Goal: Information Seeking & Learning: Learn about a topic

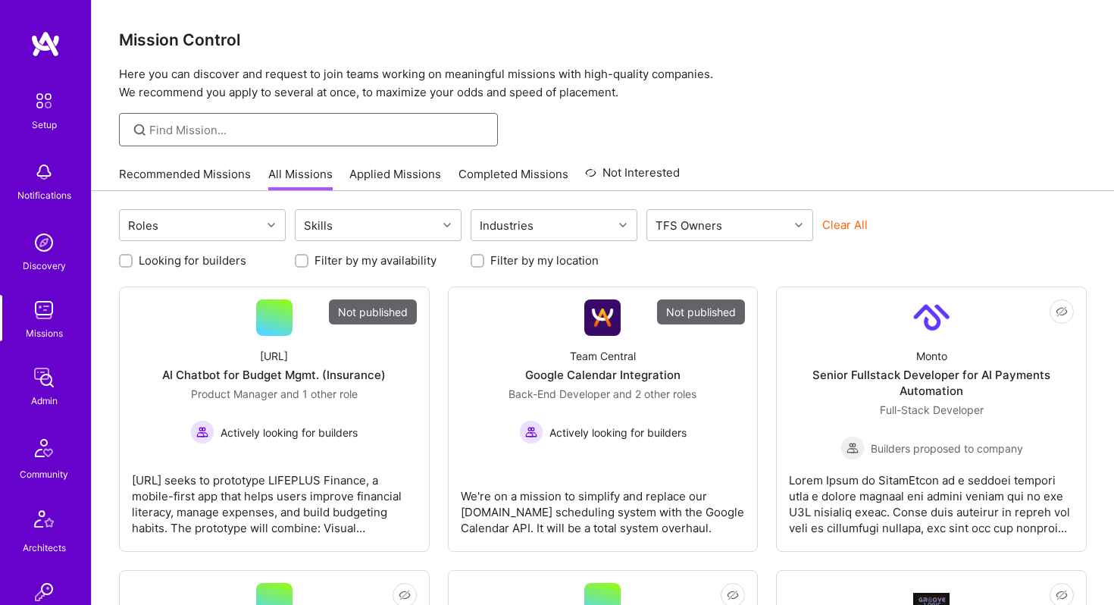
click at [260, 136] on input at bounding box center [317, 130] width 337 height 16
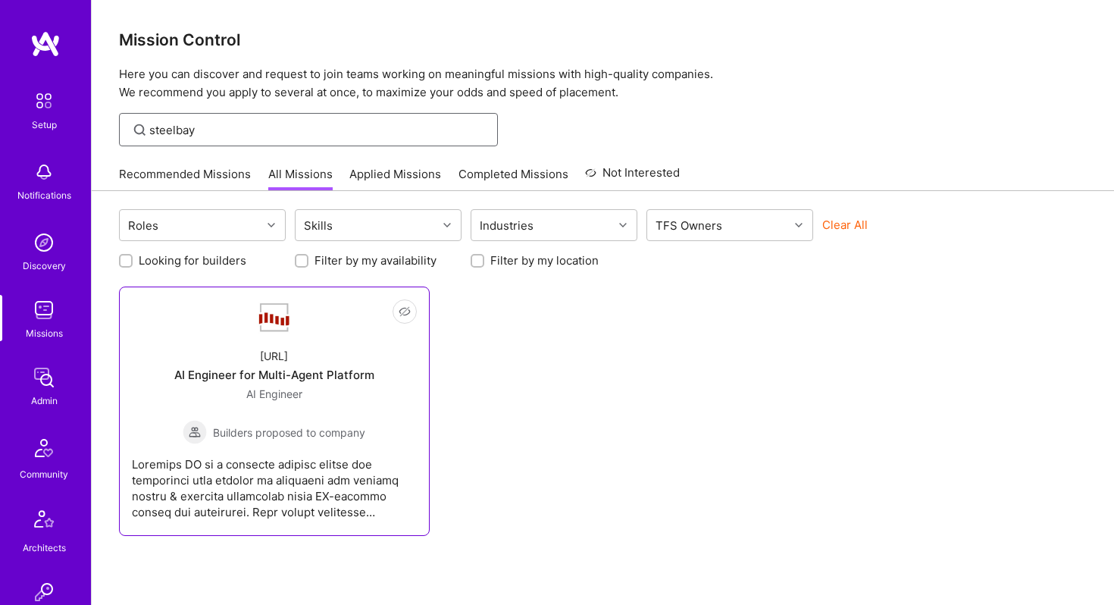
type input "steelbay"
click at [302, 356] on div "Steelbay.ai AI Engineer for Multi-Agent Platform AI Engineer Builders proposed …" at bounding box center [274, 390] width 285 height 108
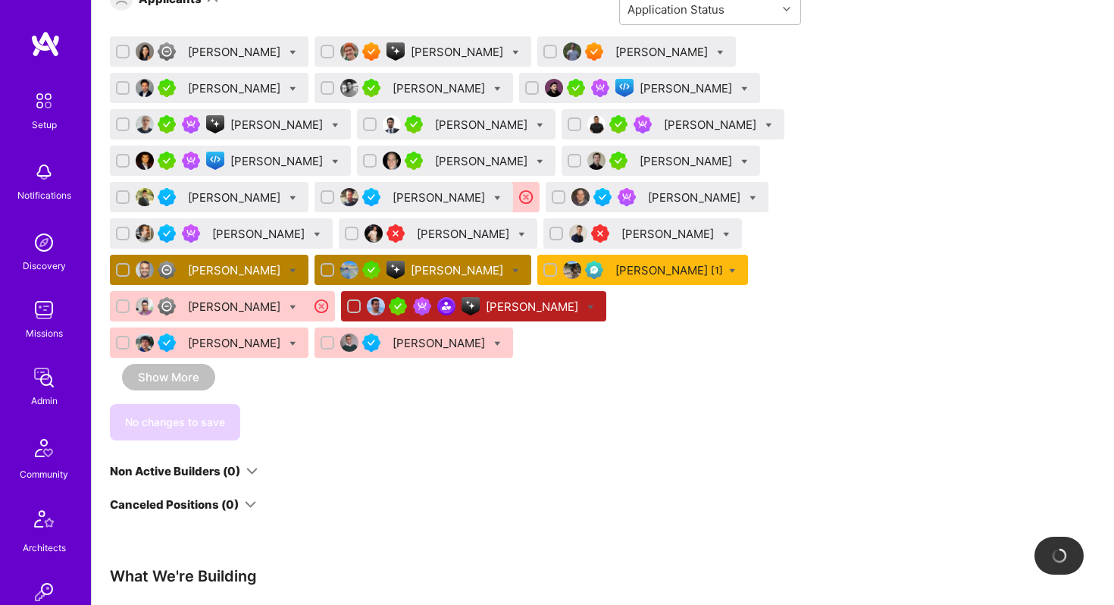
scroll to position [1001, 0]
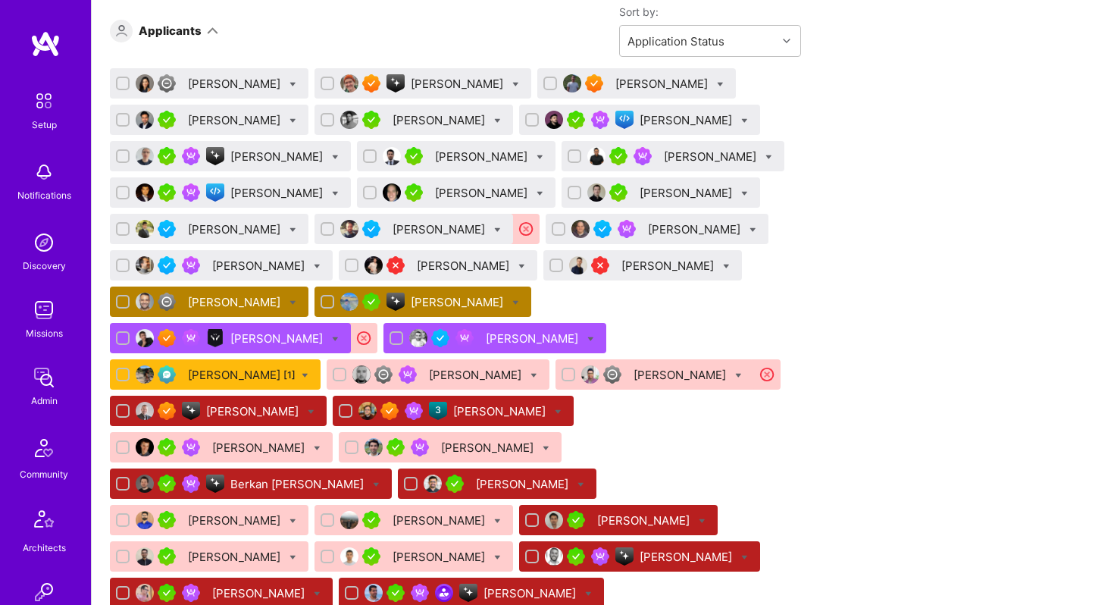
click at [259, 301] on div "Benjamin Elkrieff" at bounding box center [236, 302] width 96 height 16
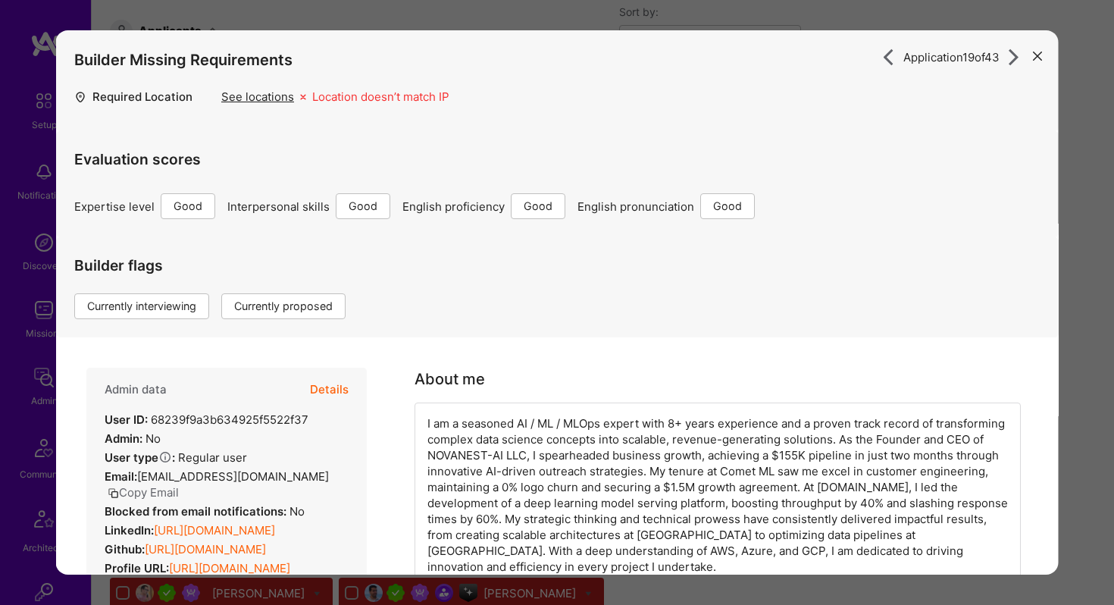
click at [329, 393] on button "Details" at bounding box center [329, 390] width 39 height 44
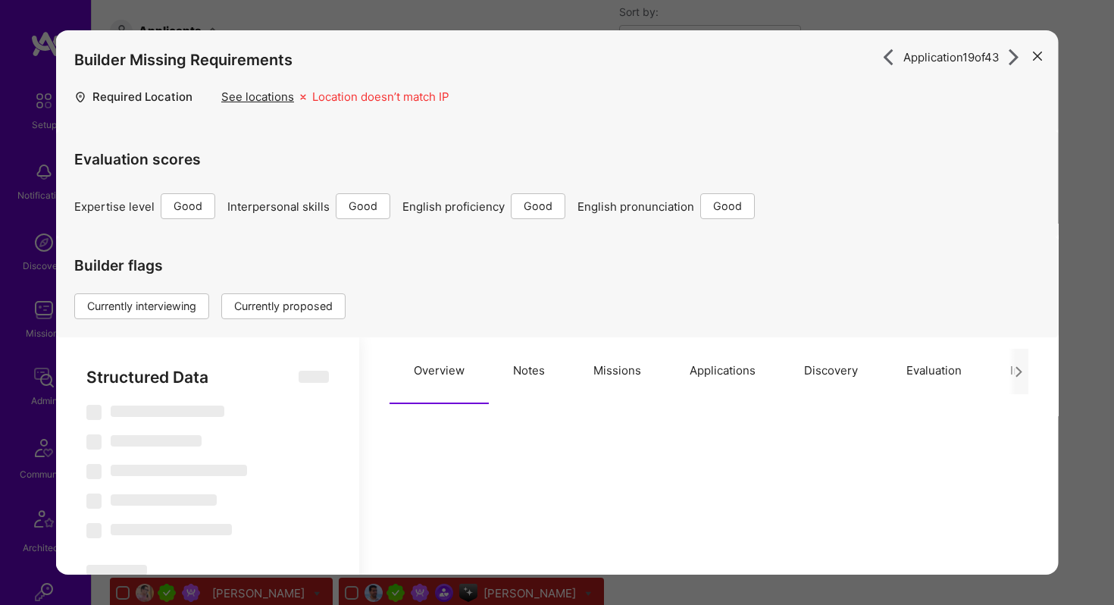
select select "Right Now"
select select "4"
select select "6"
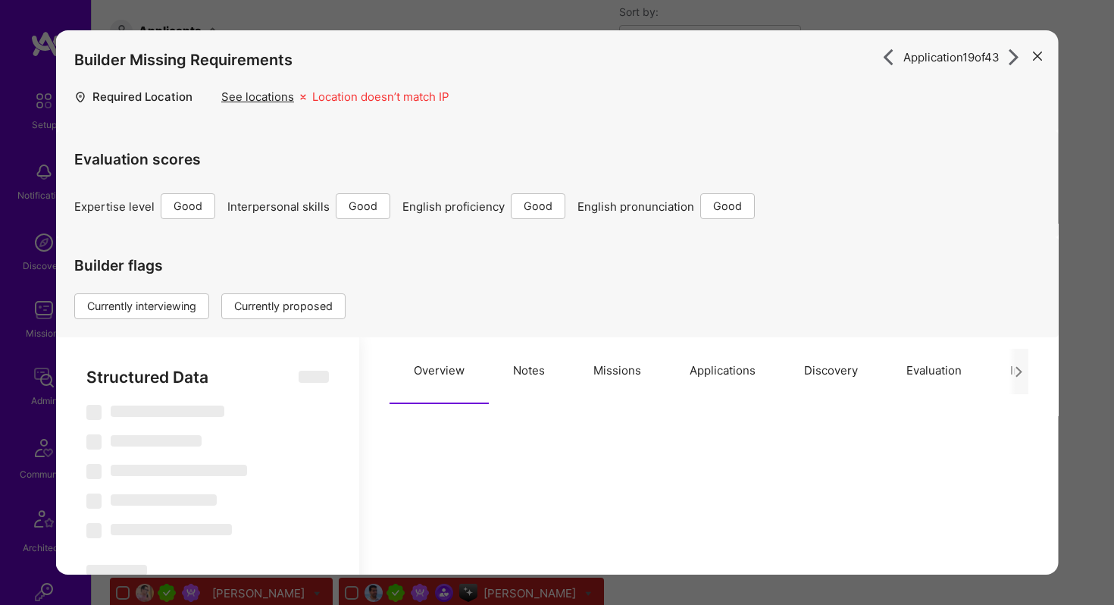
select select "US"
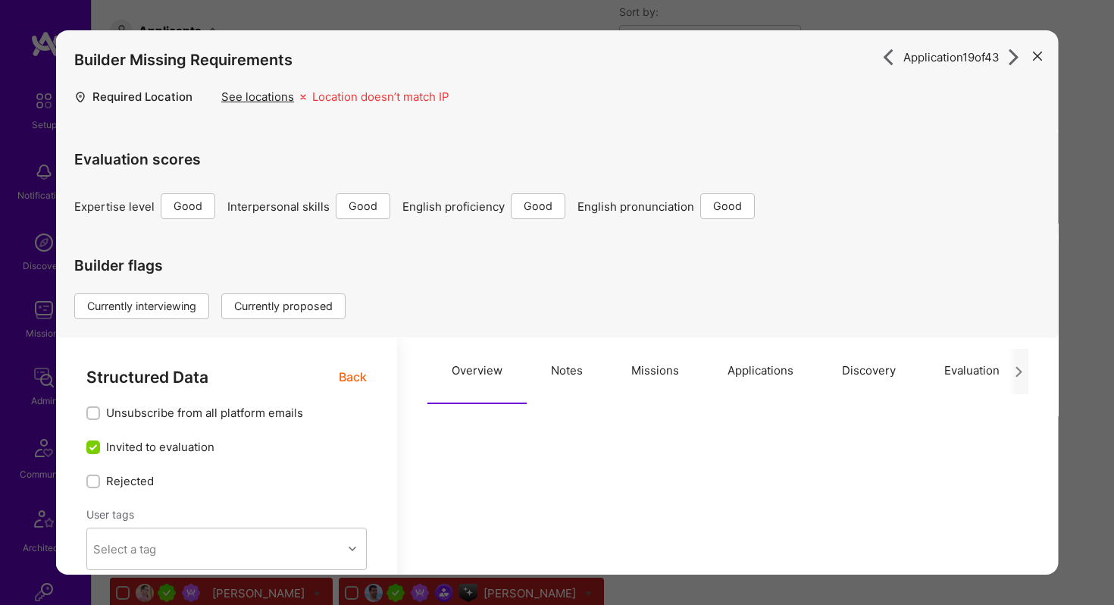
click at [642, 374] on button "Missions" at bounding box center [655, 370] width 96 height 67
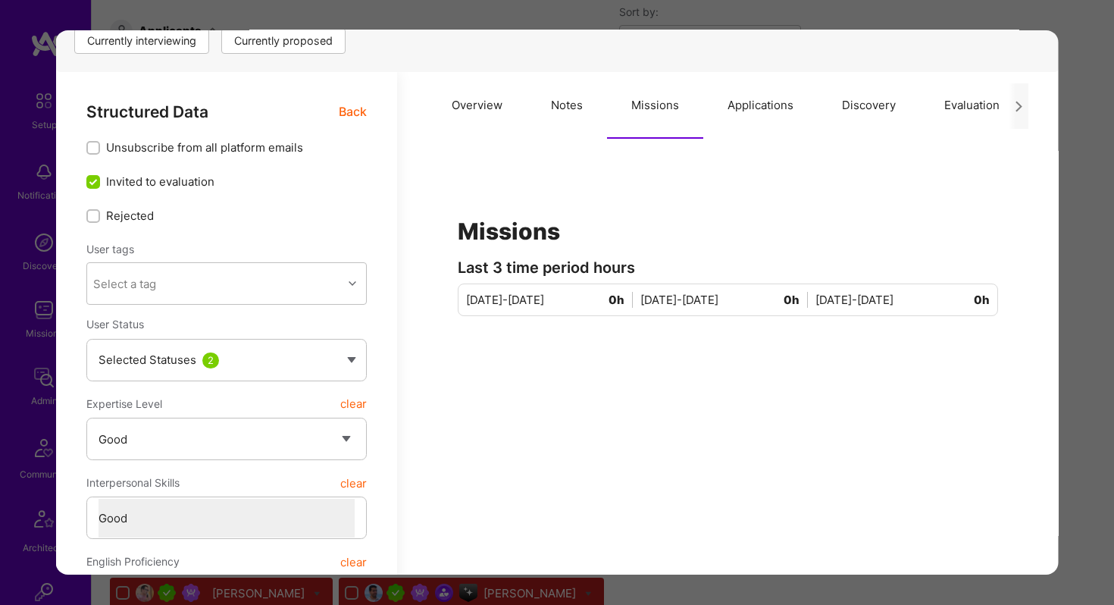
scroll to position [105, 0]
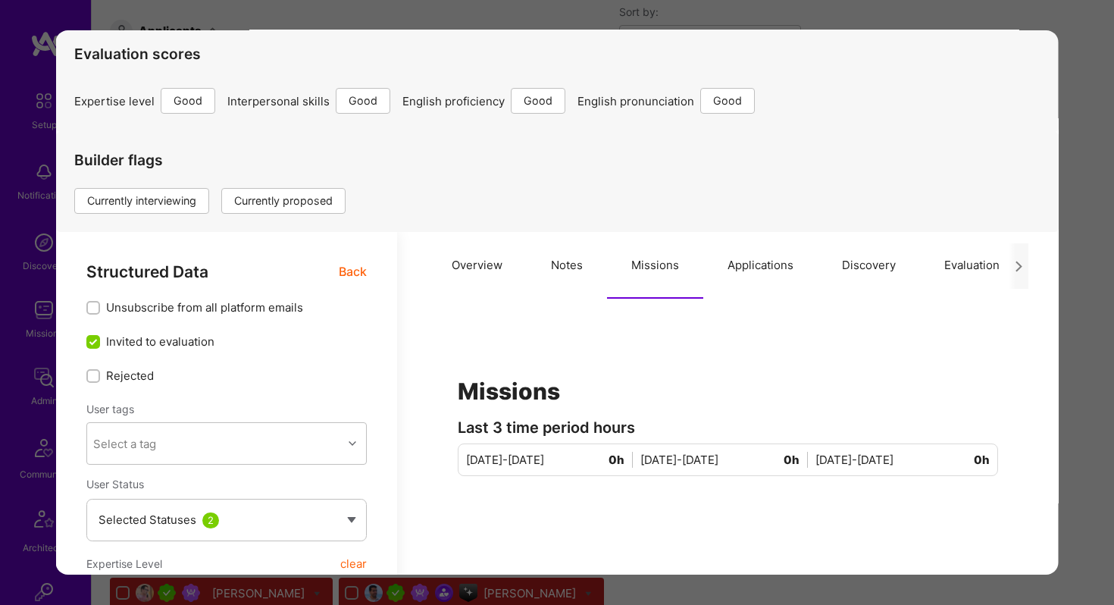
click at [749, 265] on button "Applications" at bounding box center [760, 265] width 114 height 67
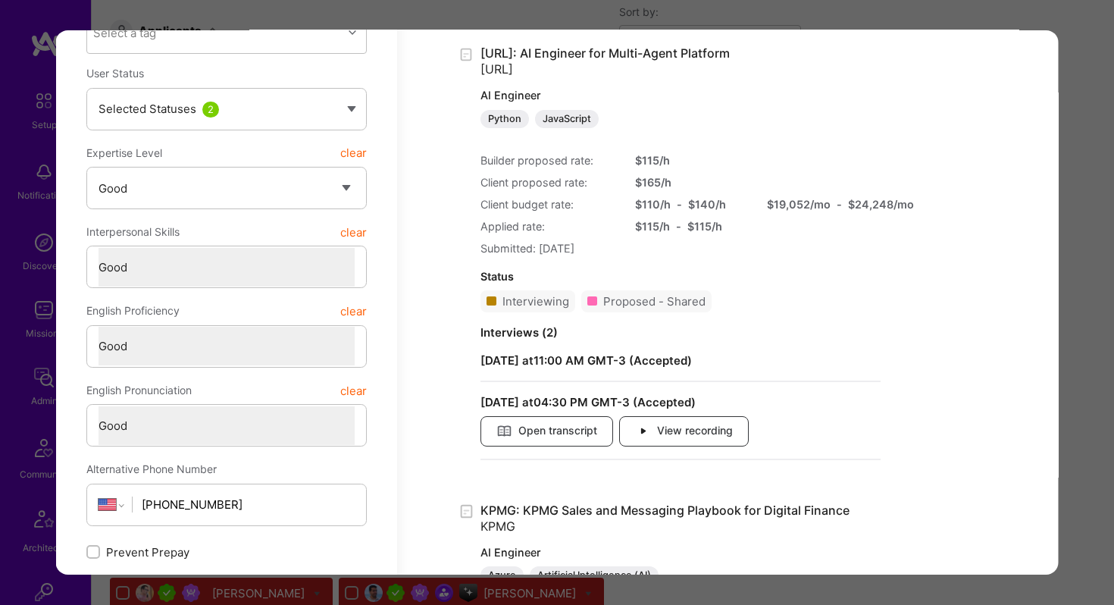
scroll to position [553, 0]
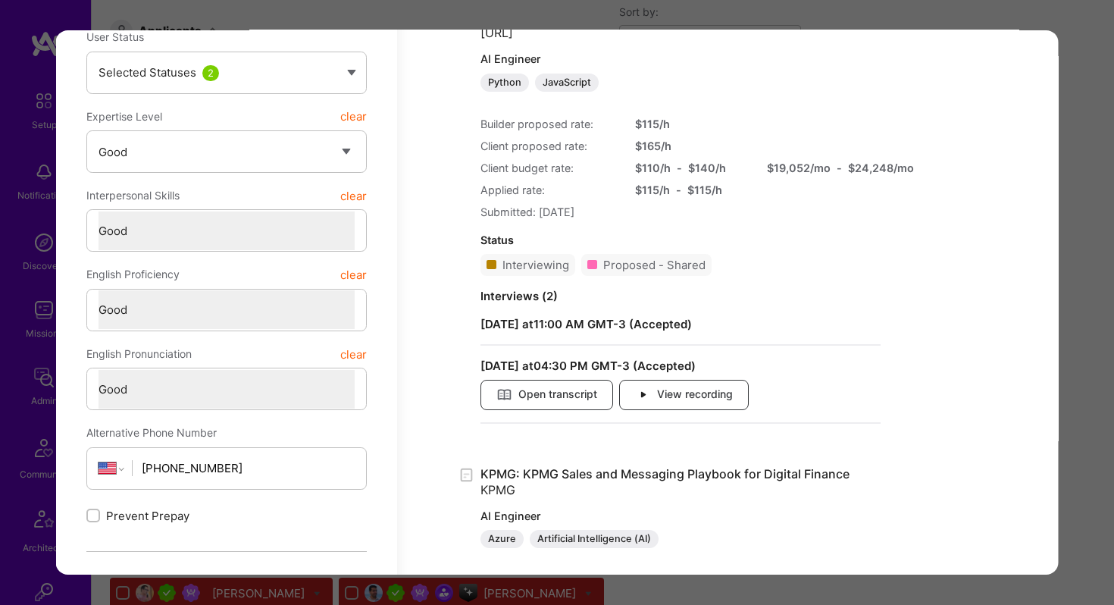
click at [581, 325] on strong "September 29, 2025 at 11:00 AM GMT-3 ( Accepted )" at bounding box center [586, 324] width 211 height 14
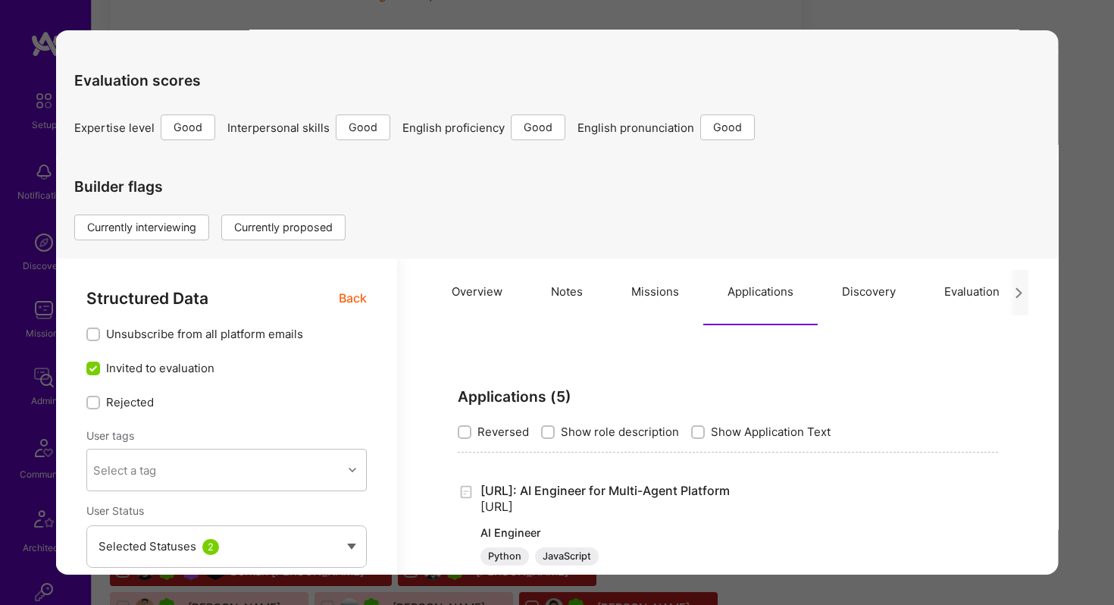
scroll to position [839, 0]
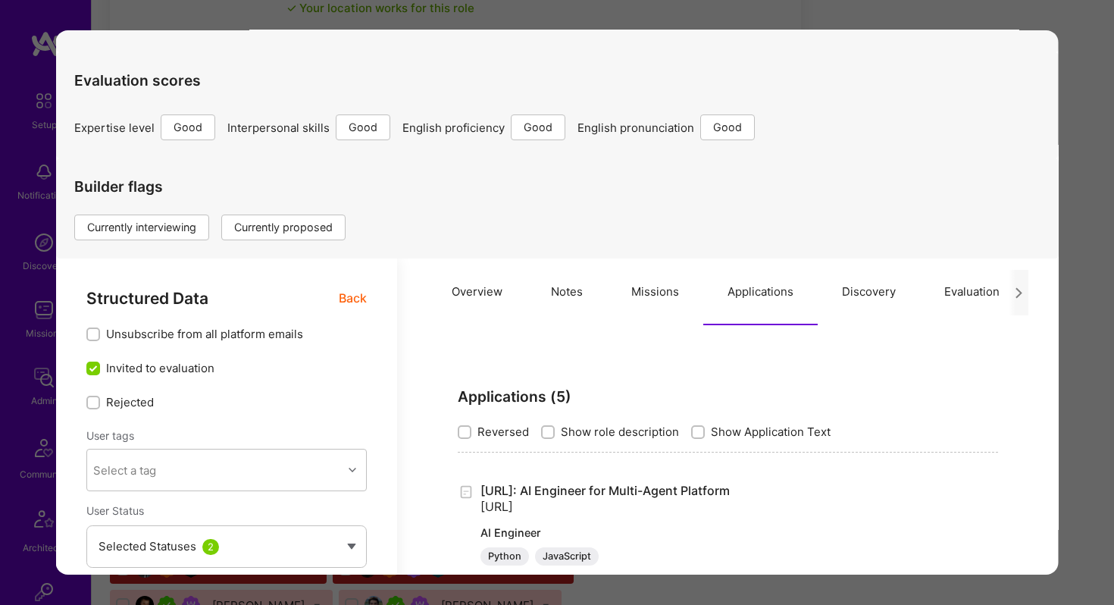
click at [785, 11] on div "Application 19 of 43 Builder Missing Requirements Required Location See locatio…" at bounding box center [557, 302] width 1114 height 605
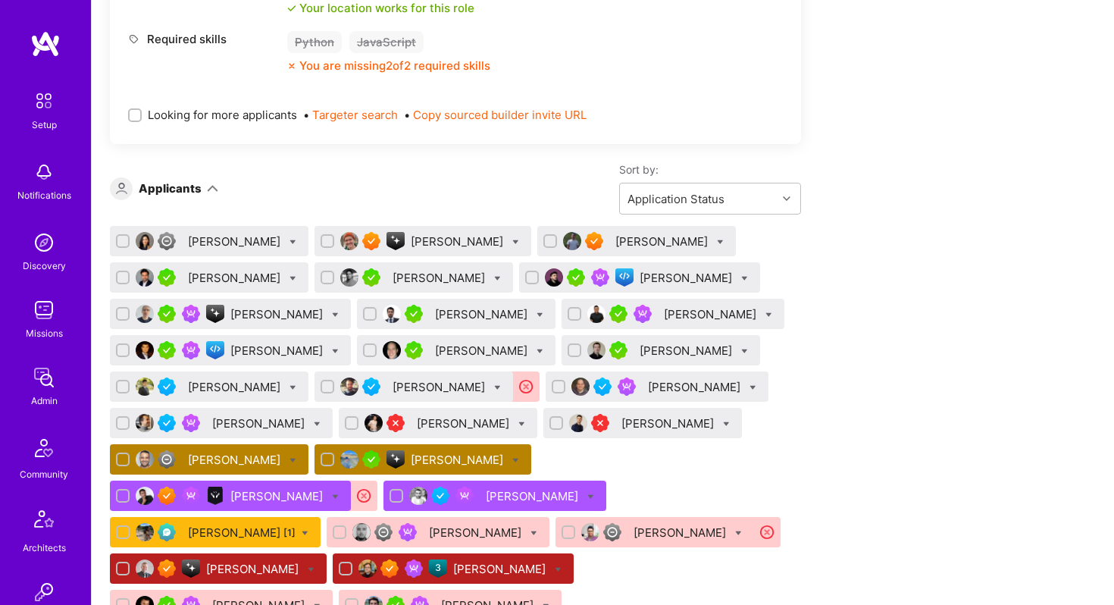
click at [42, 377] on img at bounding box center [44, 377] width 30 height 30
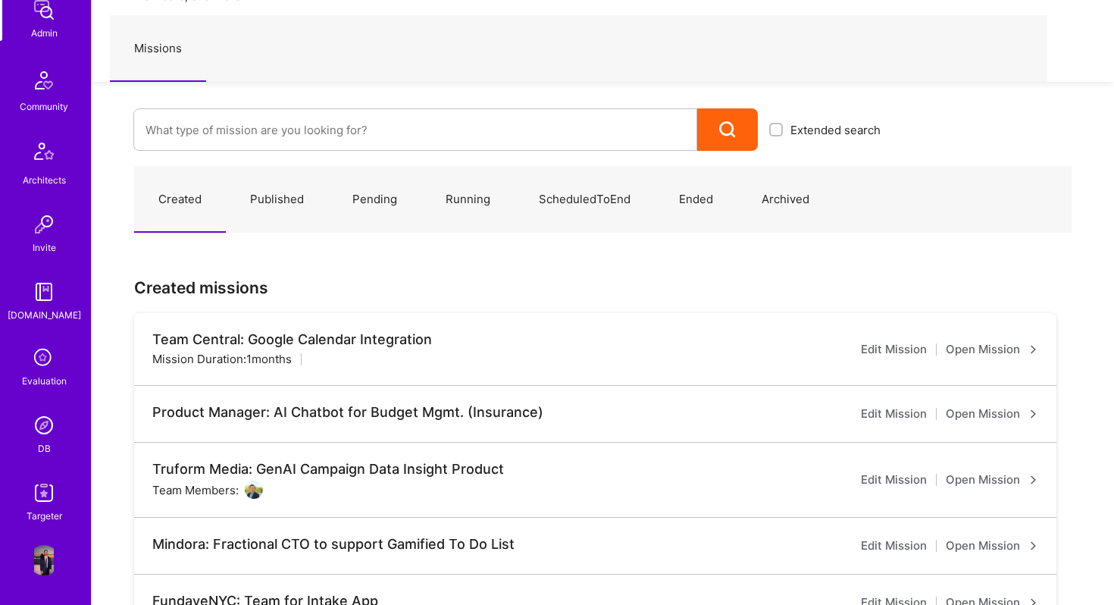
scroll to position [121, 0]
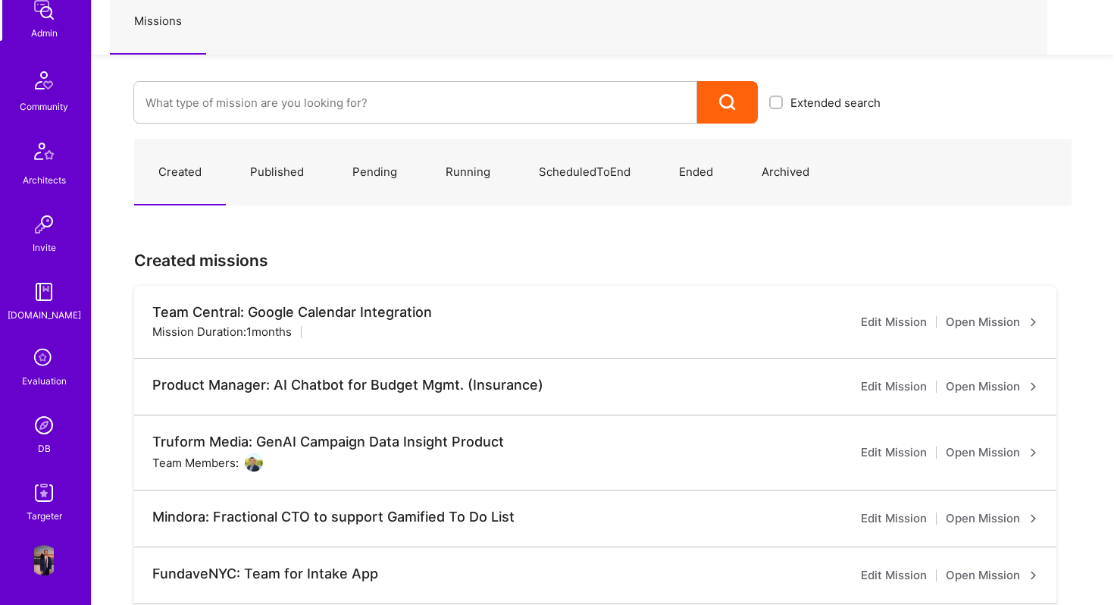
click at [49, 434] on img at bounding box center [44, 425] width 30 height 30
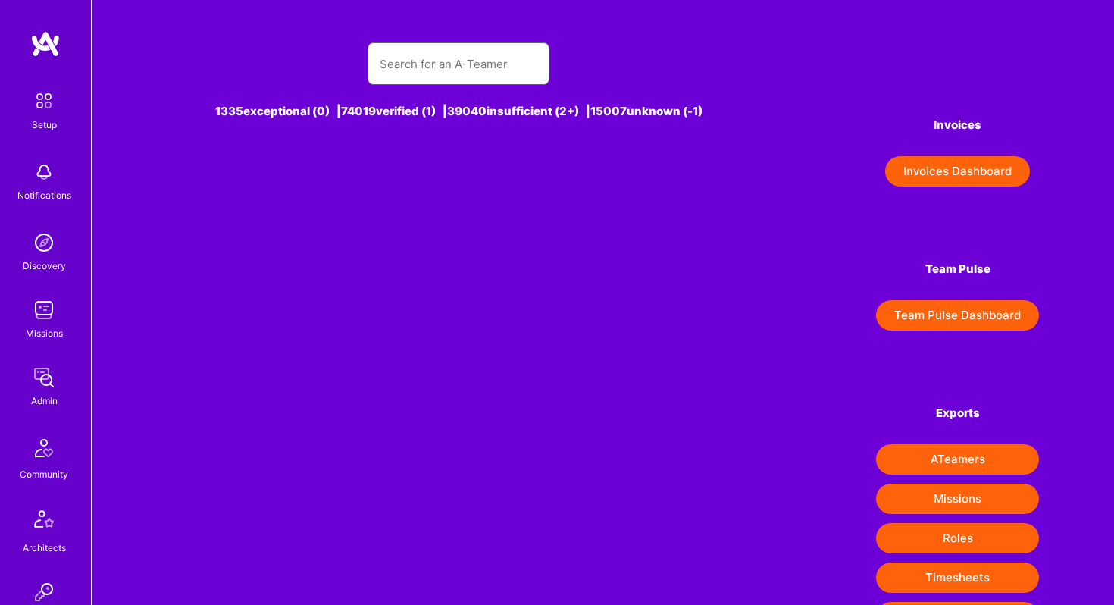
click at [424, 74] on input "text" at bounding box center [459, 64] width 158 height 39
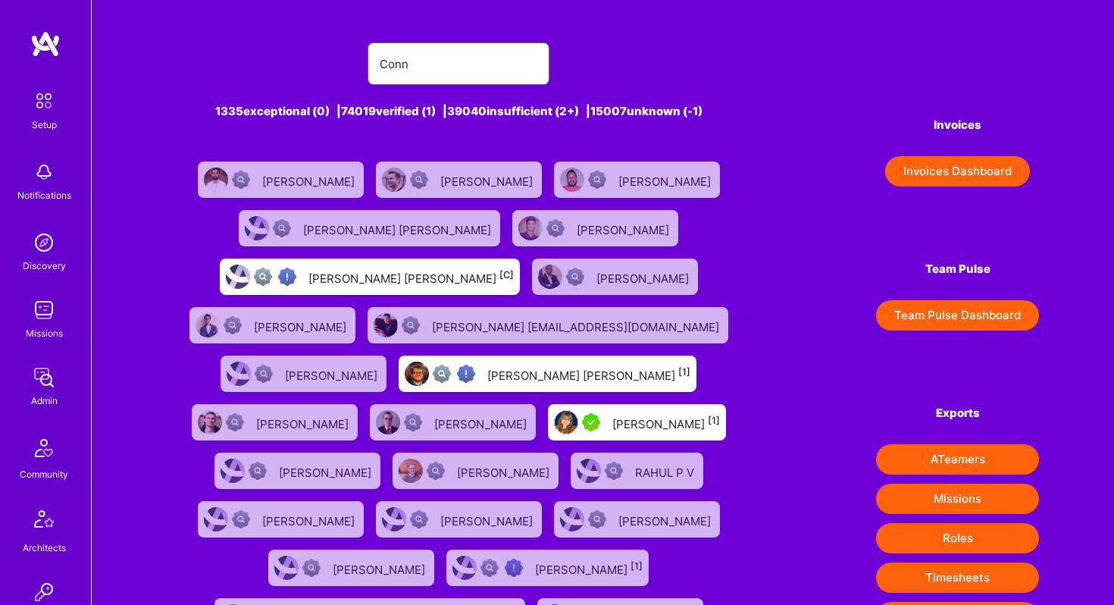
type input "Connie"
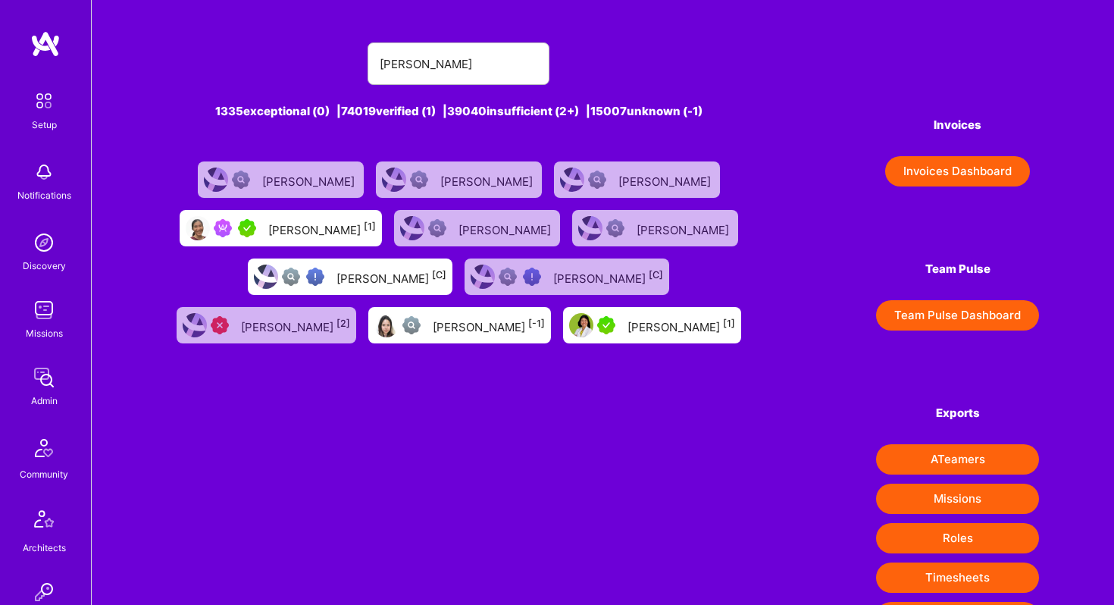
click at [340, 227] on div "Connie Ip [1]" at bounding box center [322, 228] width 108 height 20
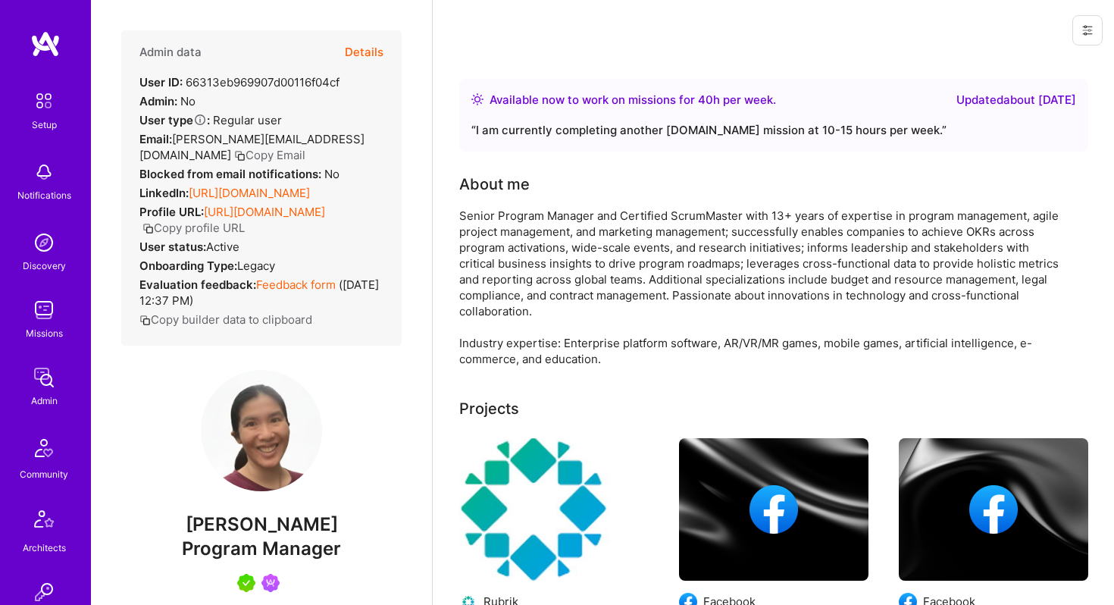
click at [359, 50] on button "Details" at bounding box center [364, 52] width 39 height 44
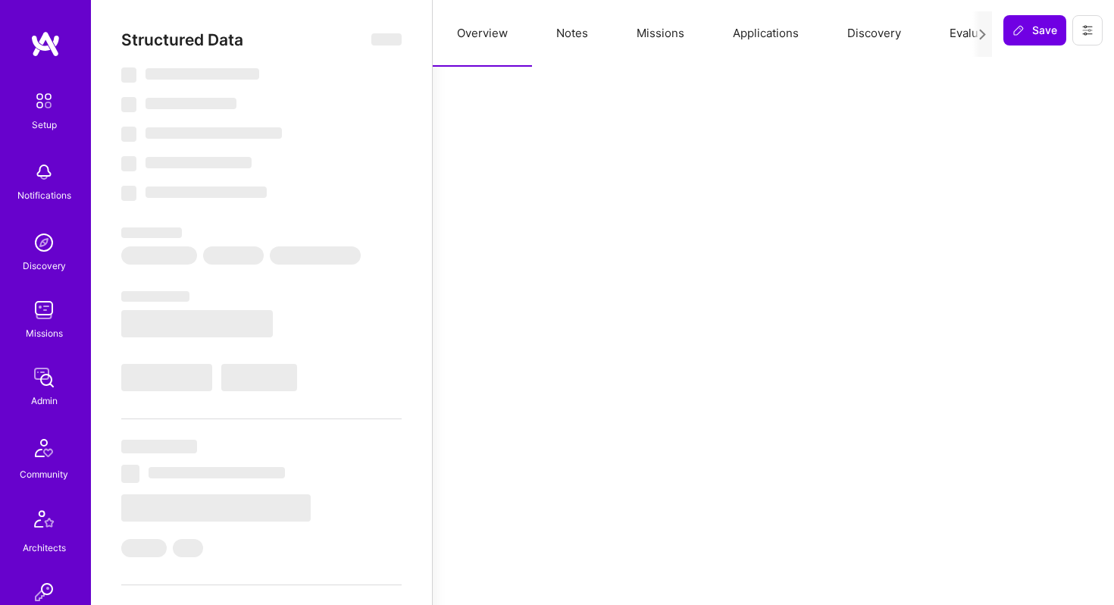
type textarea "x"
select select "Right Now"
select select "5"
select select "7"
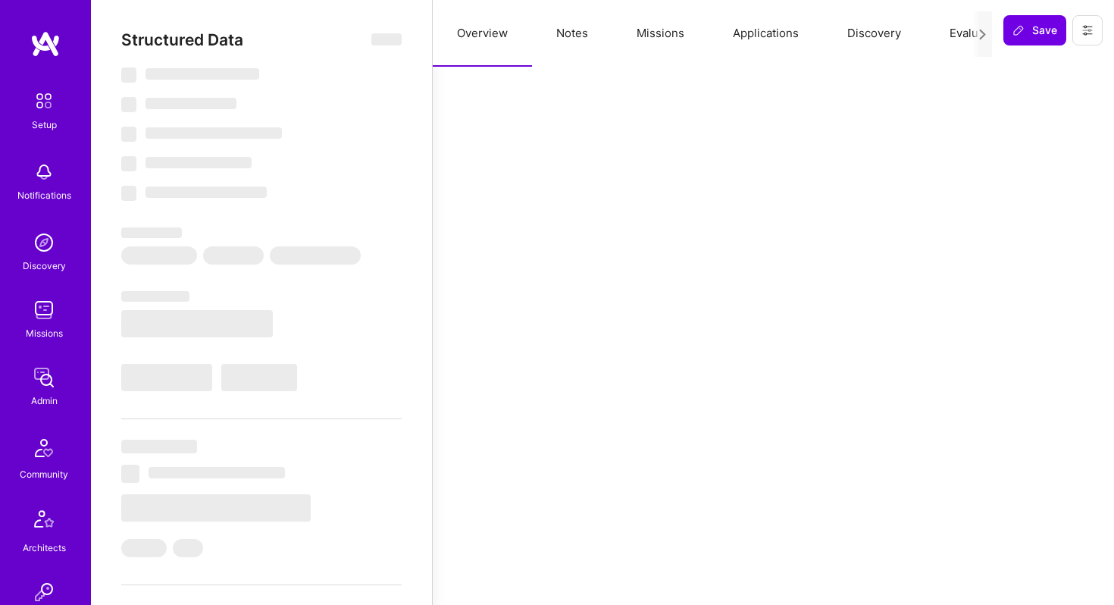
select select "7"
select select "US"
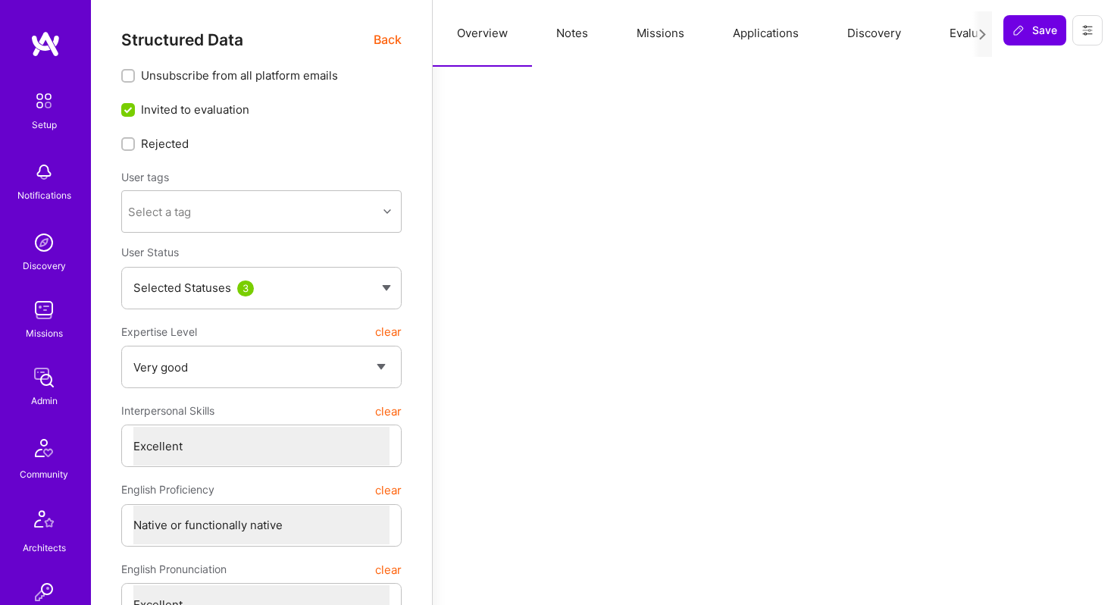
click at [770, 33] on button "Applications" at bounding box center [766, 33] width 114 height 67
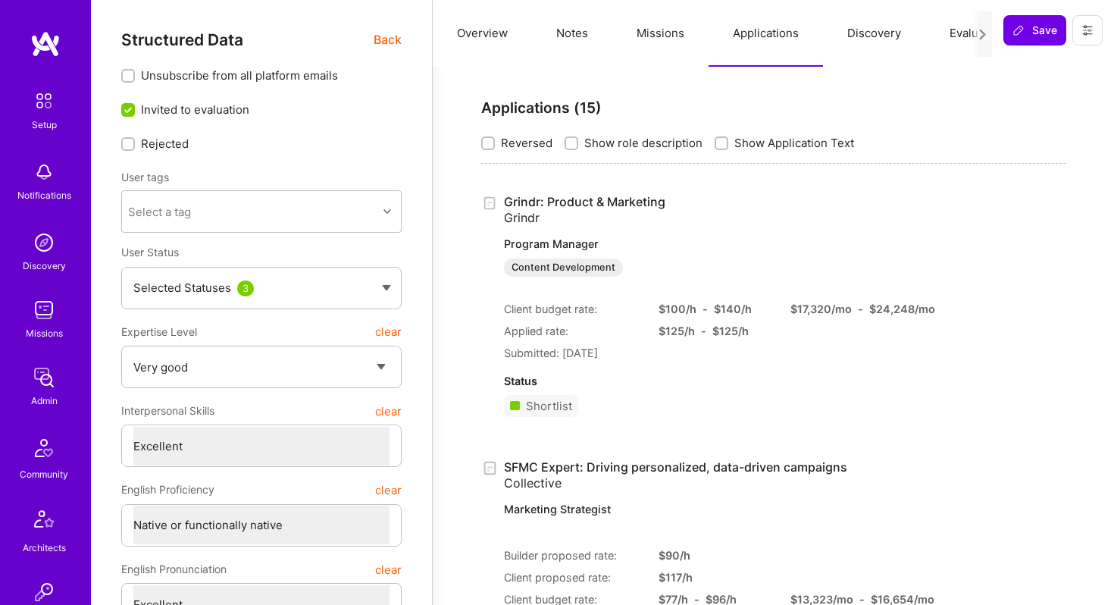
scroll to position [22, 0]
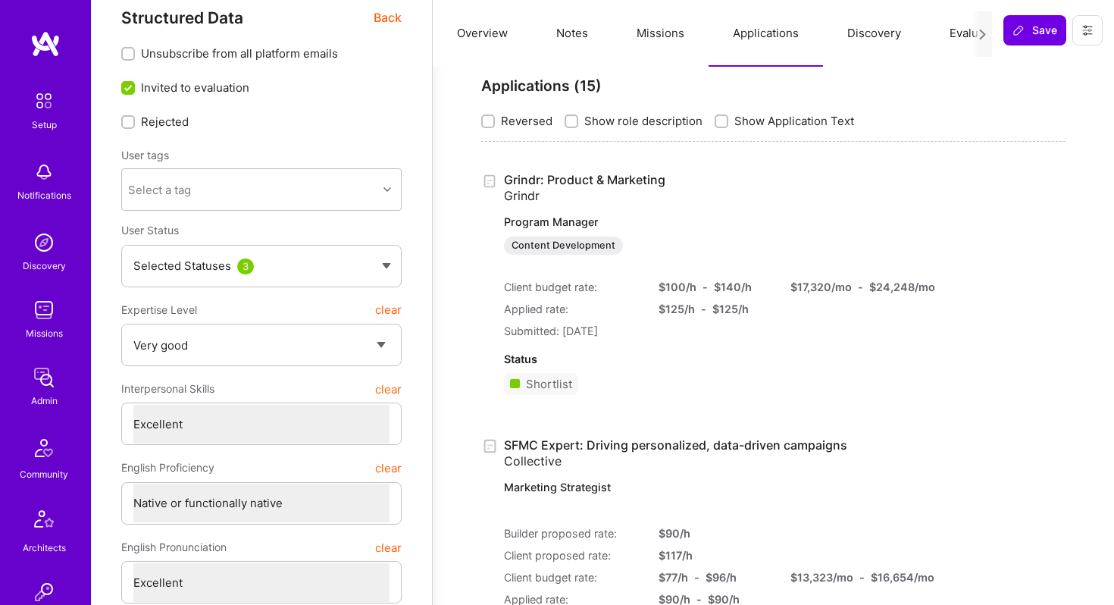
click at [656, 38] on button "Missions" at bounding box center [660, 33] width 96 height 67
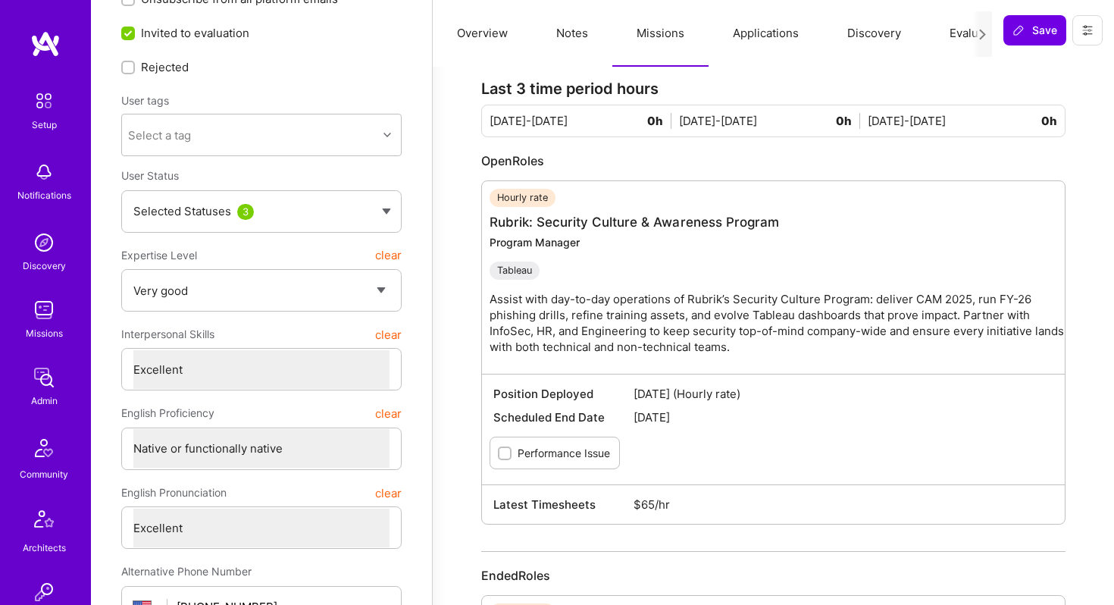
scroll to position [88, 0]
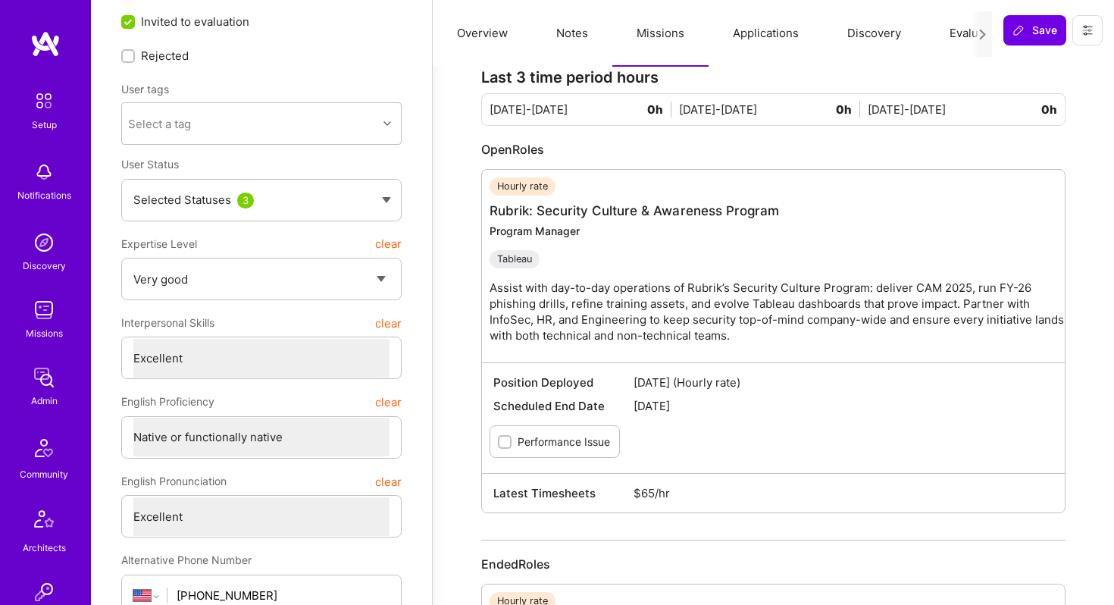
click at [767, 33] on button "Applications" at bounding box center [766, 33] width 114 height 67
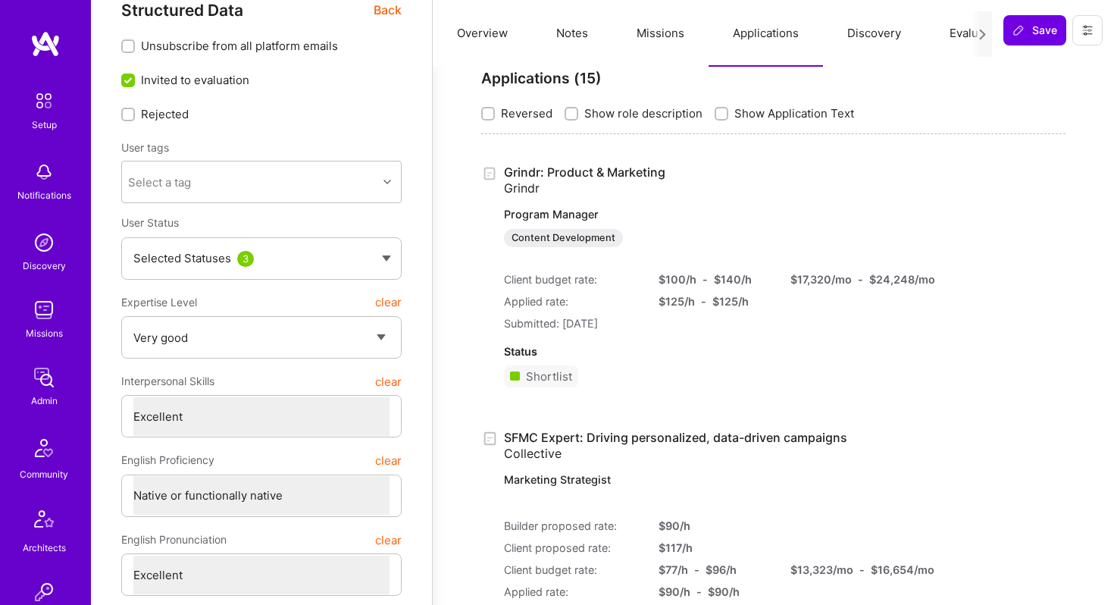
scroll to position [0, 0]
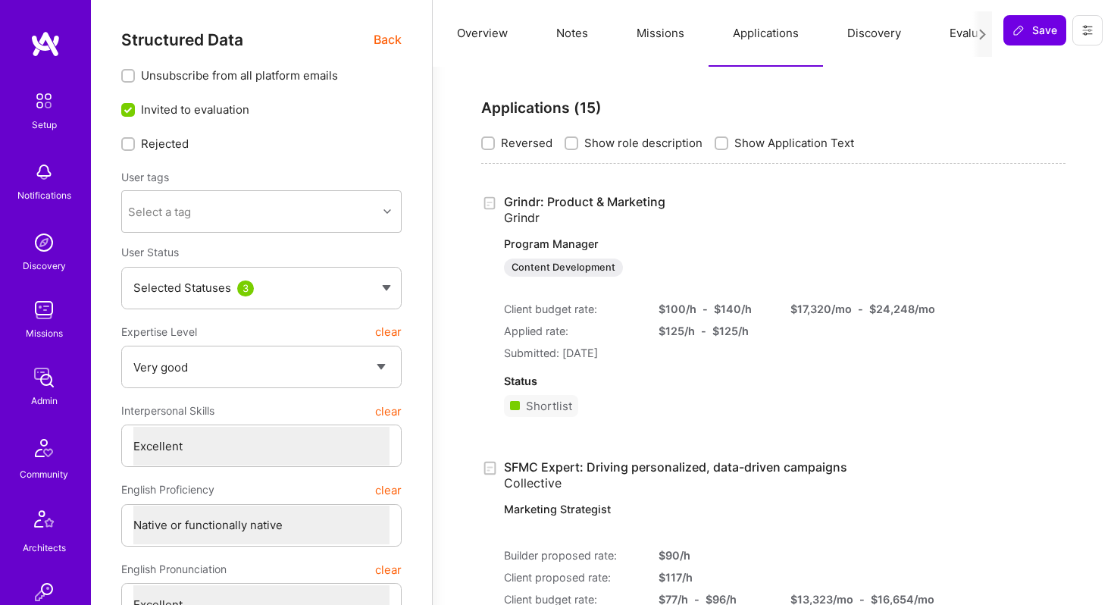
click at [668, 32] on button "Missions" at bounding box center [660, 33] width 96 height 67
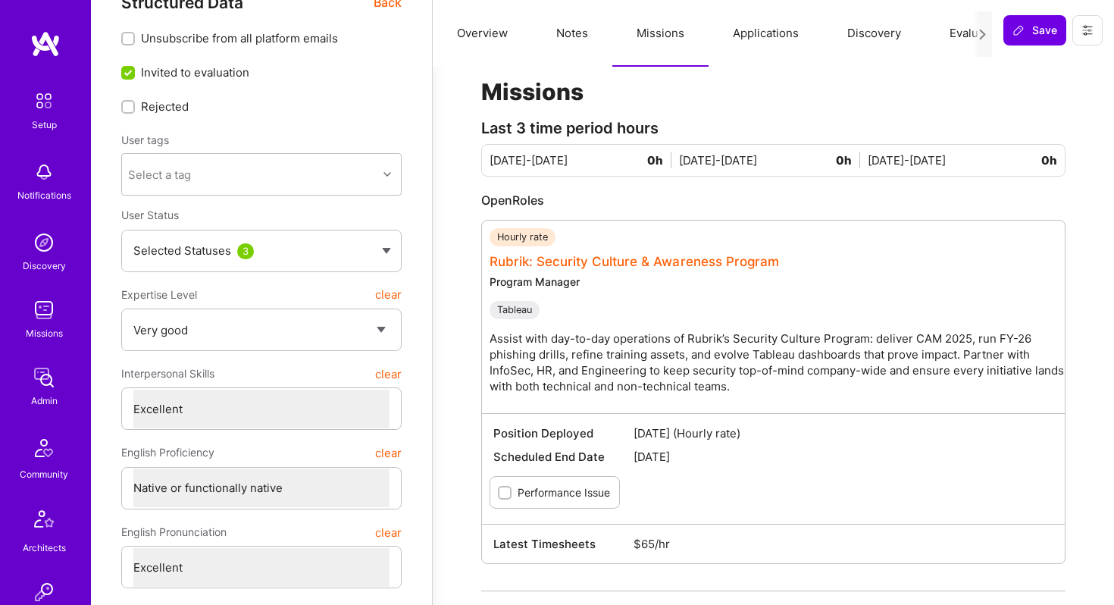
scroll to position [35, 0]
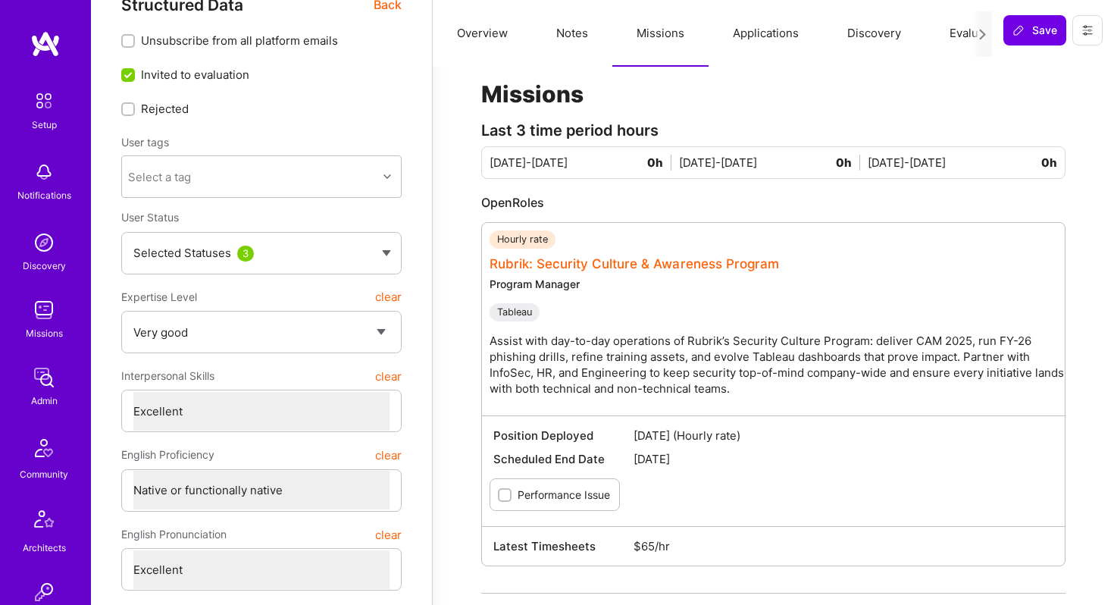
click at [583, 267] on link "Rubrik: Security Culture & Awareness Program" at bounding box center [635, 263] width 290 height 15
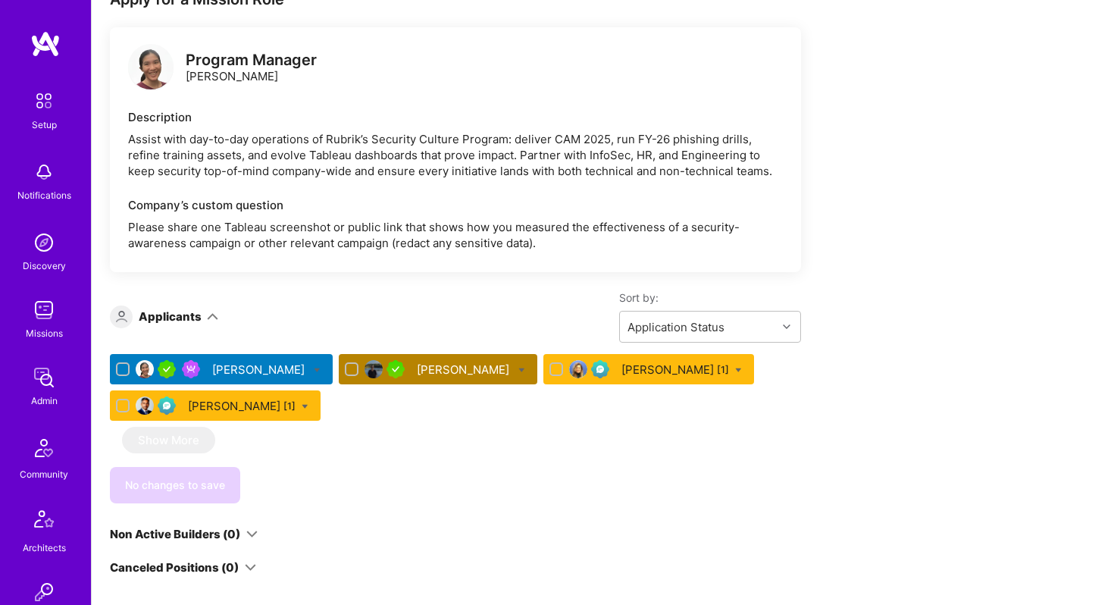
scroll to position [300, 0]
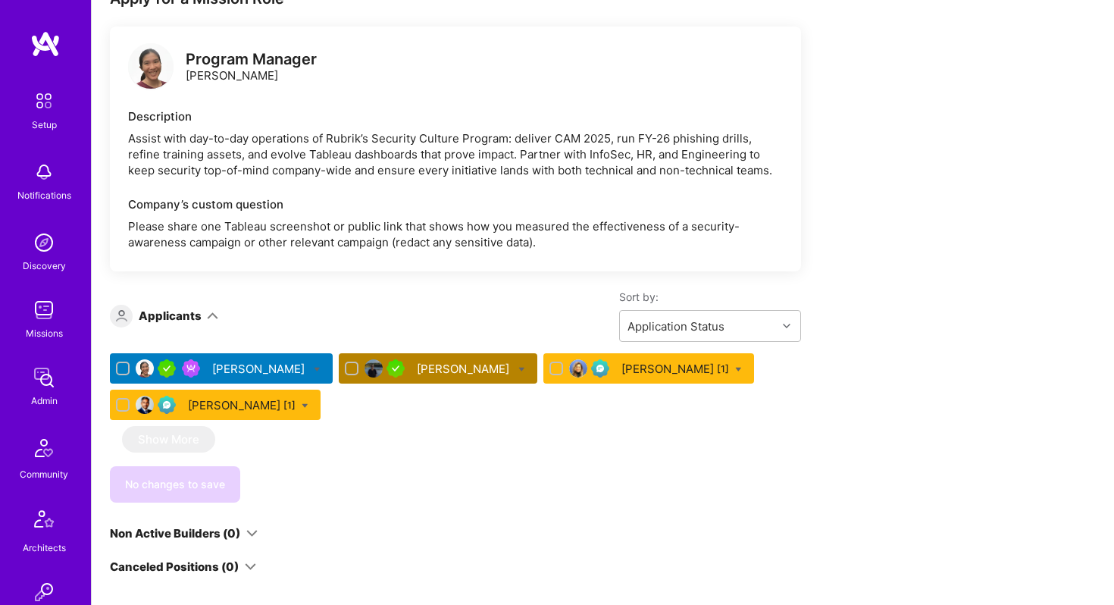
click at [230, 372] on div "Connie Ip" at bounding box center [260, 369] width 96 height 16
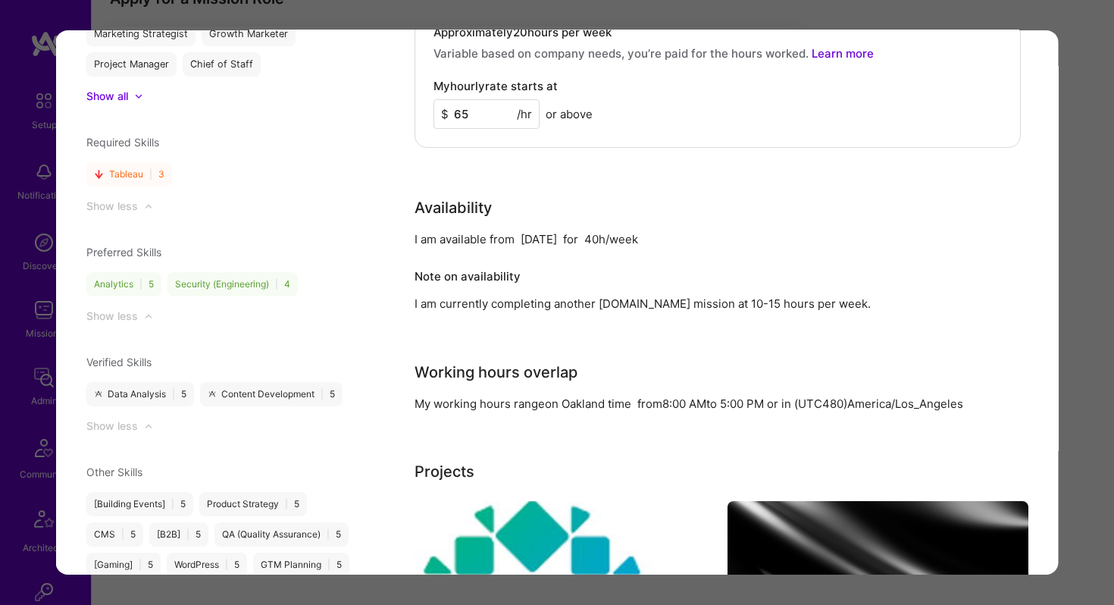
scroll to position [1306, 0]
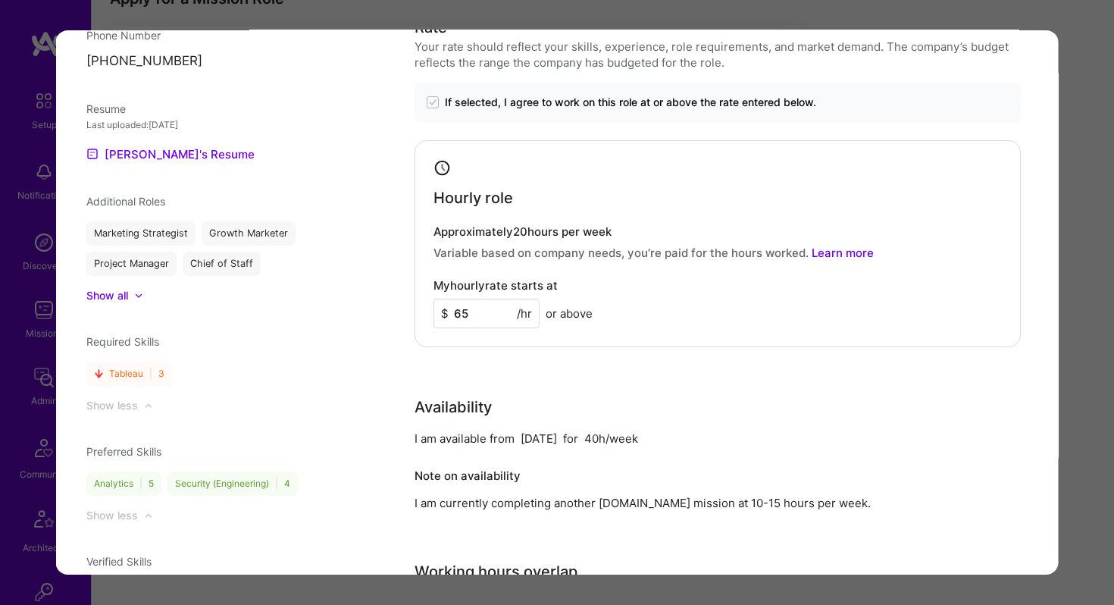
click at [842, 15] on div "Application 1 of 4 Evaluation scores Expertise level Very good Interpersonal sk…" at bounding box center [557, 302] width 1114 height 605
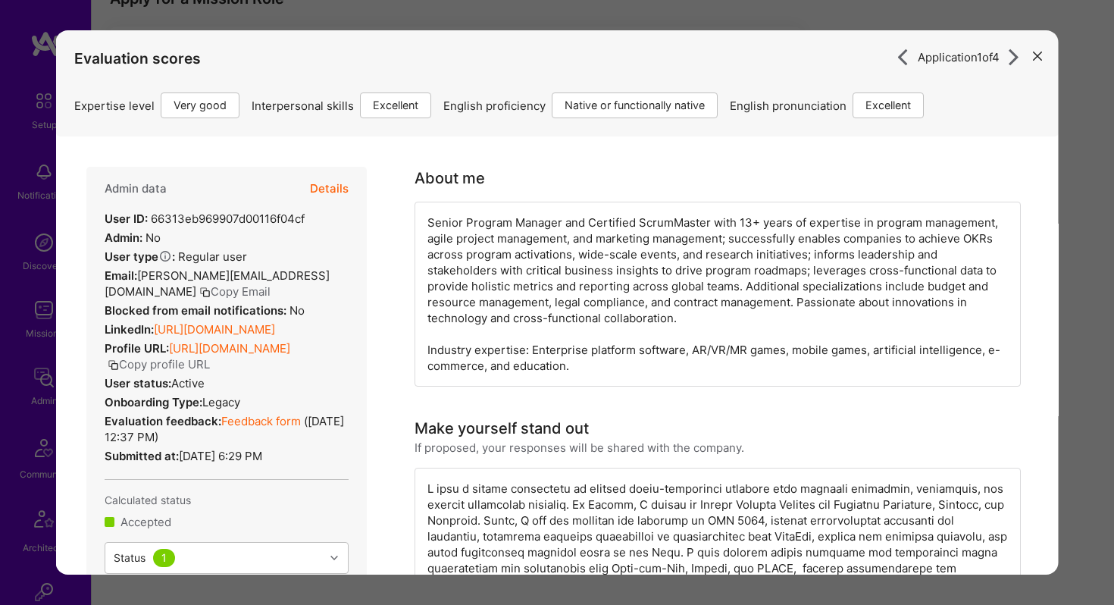
click at [1034, 47] on button "modal" at bounding box center [1038, 54] width 18 height 25
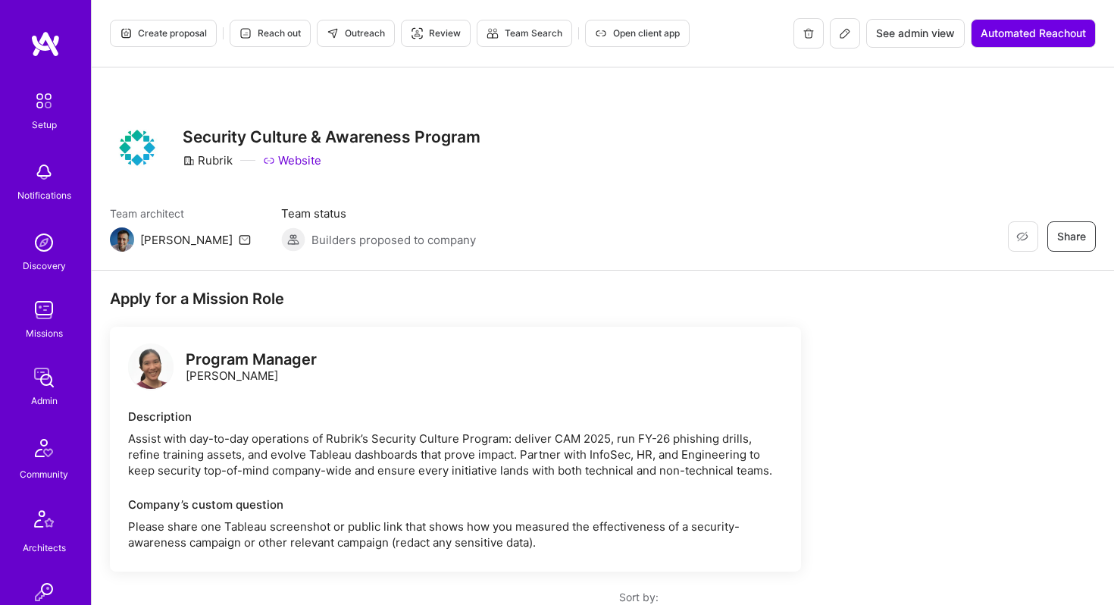
click at [146, 370] on img at bounding box center [150, 365] width 45 height 45
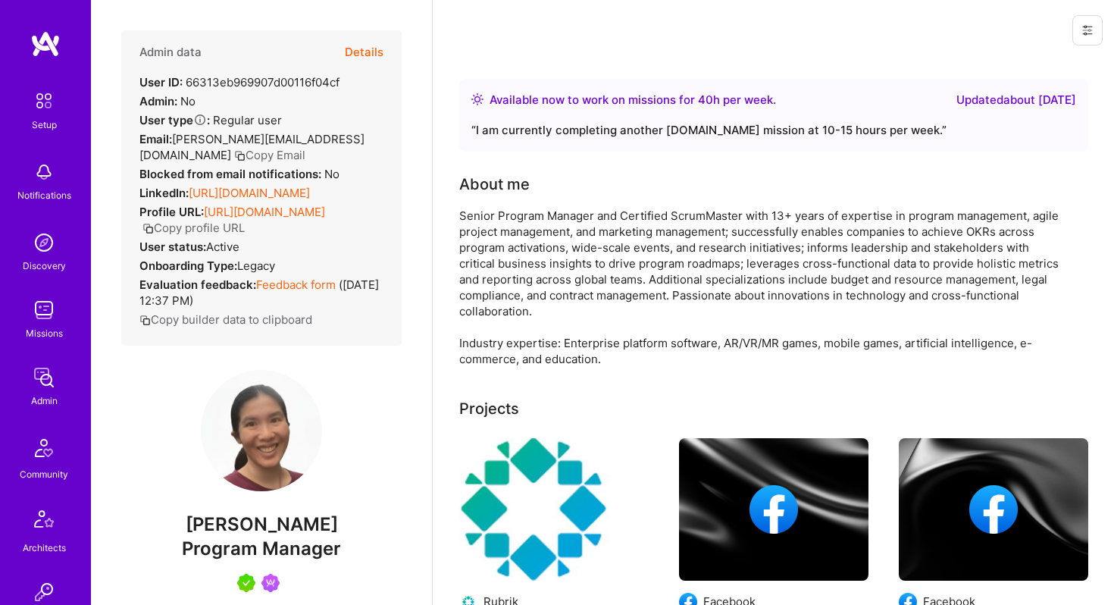
click at [363, 43] on button "Details" at bounding box center [364, 52] width 39 height 44
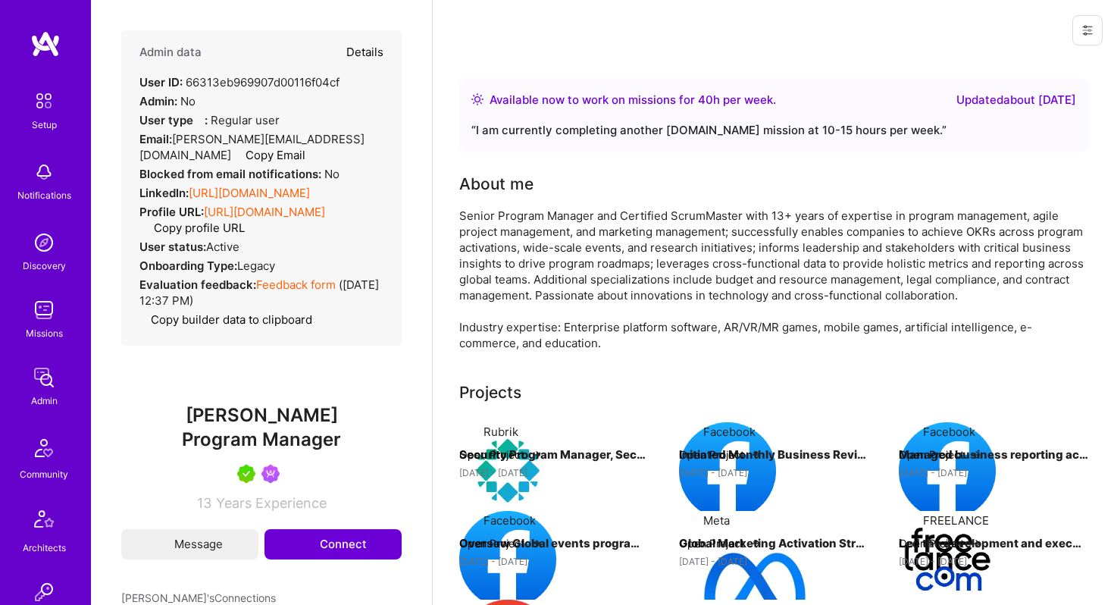
type textarea "x"
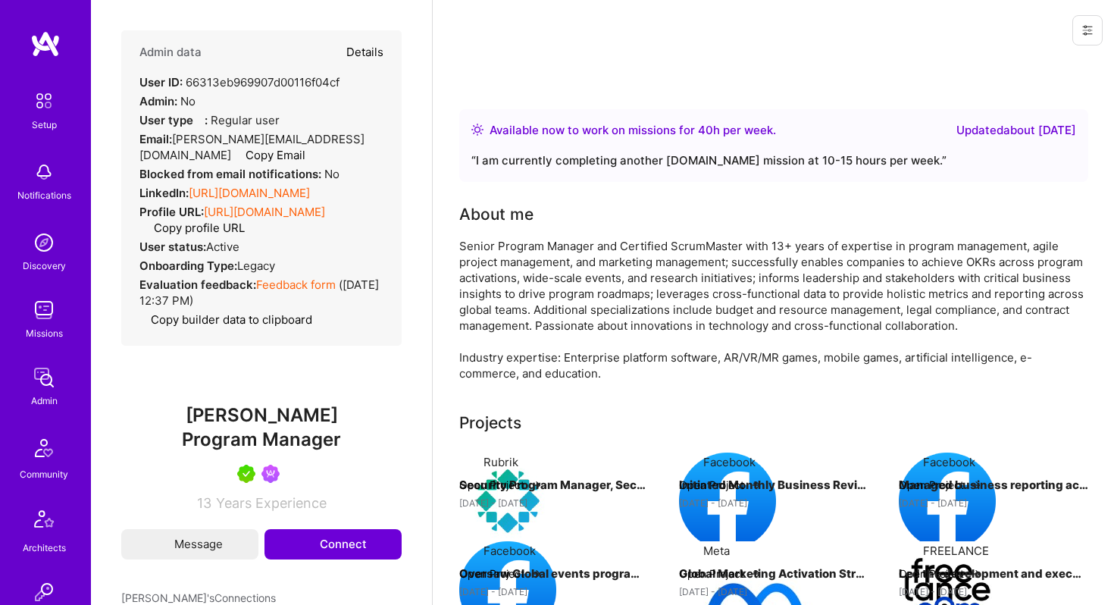
select select "5"
select select "7"
select select "US"
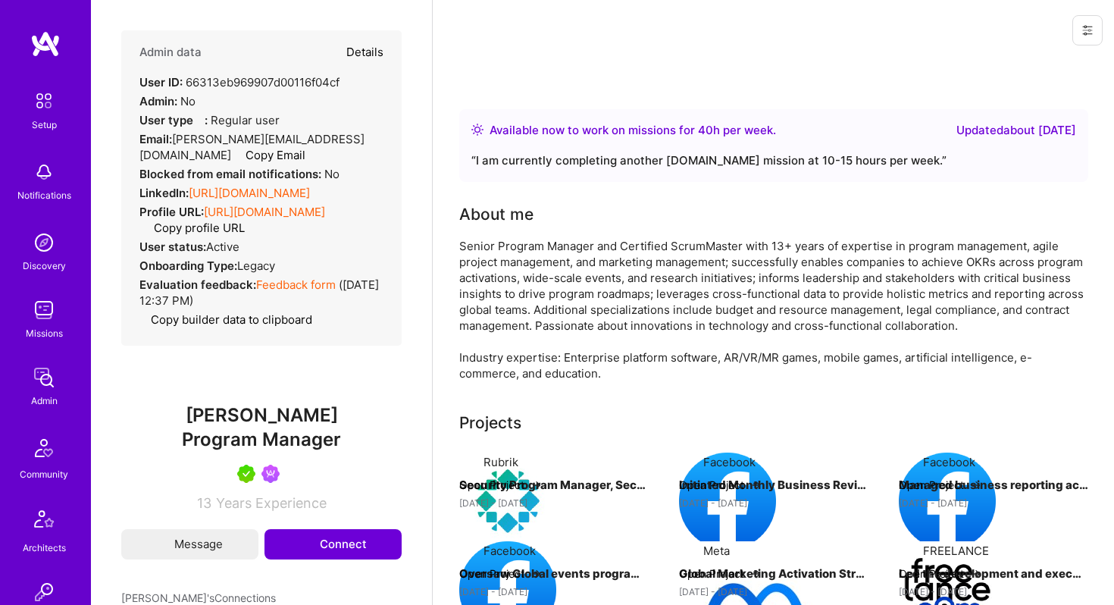
select select "Right Now"
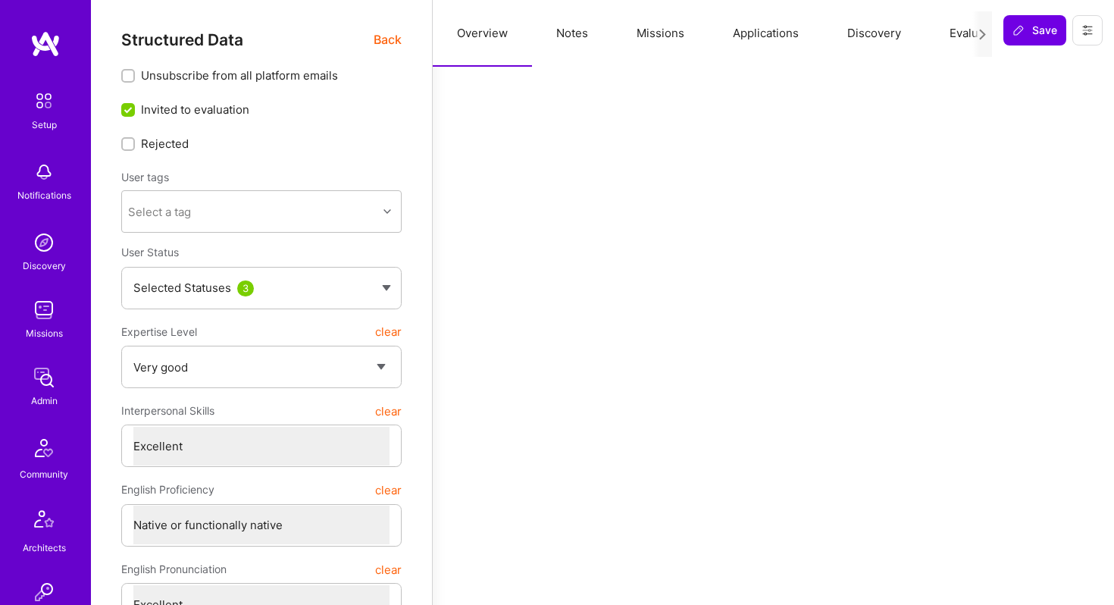
click at [757, 41] on button "Applications" at bounding box center [766, 33] width 114 height 67
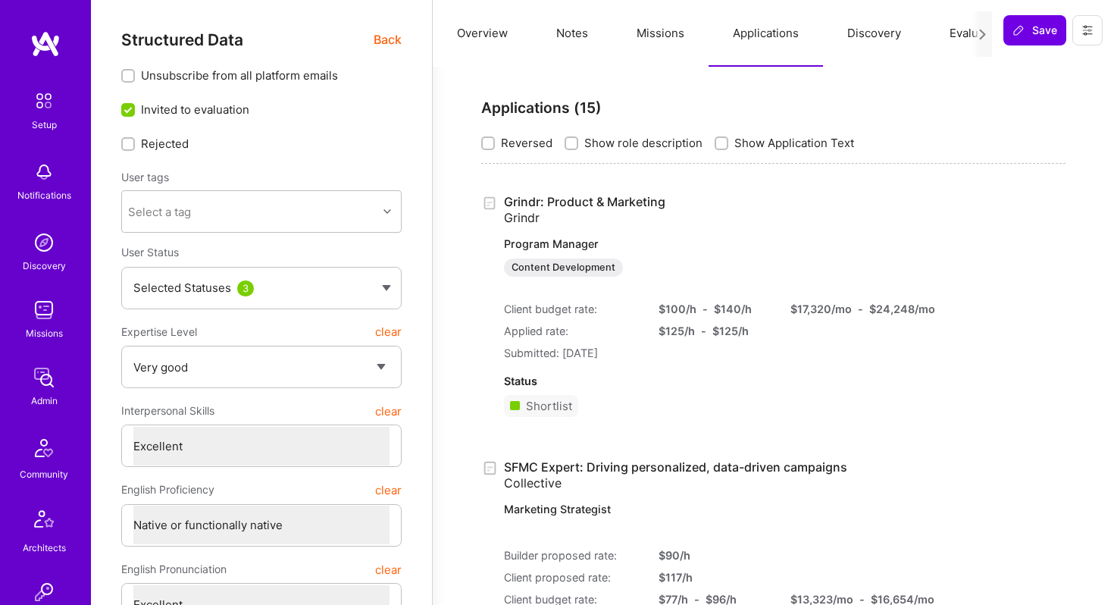
click at [42, 309] on img at bounding box center [44, 310] width 30 height 30
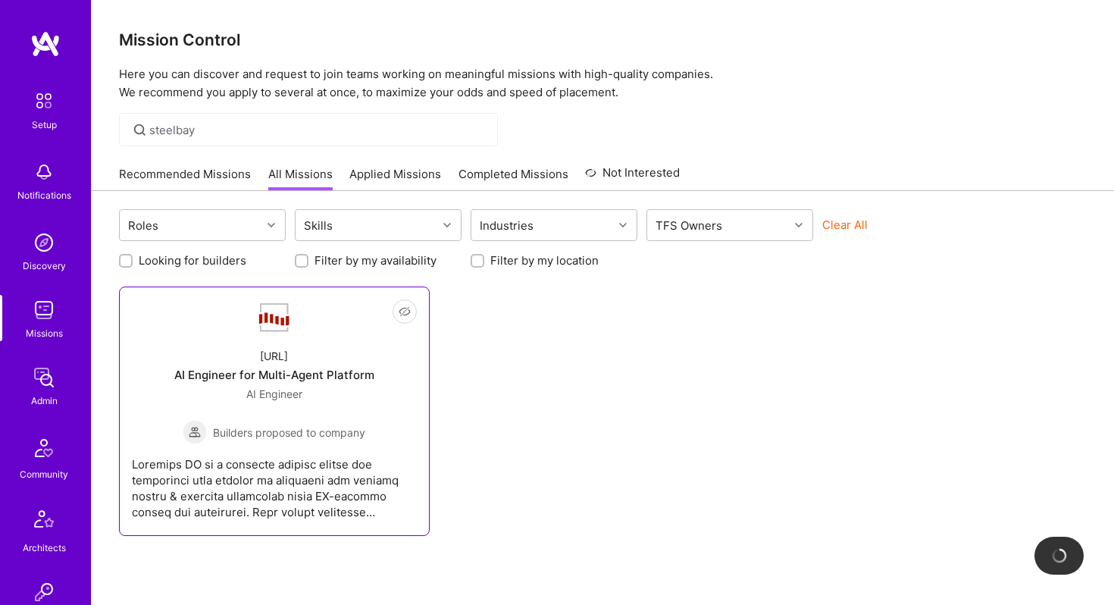
click at [264, 414] on div "AI Engineer Builders proposed to company" at bounding box center [274, 415] width 183 height 58
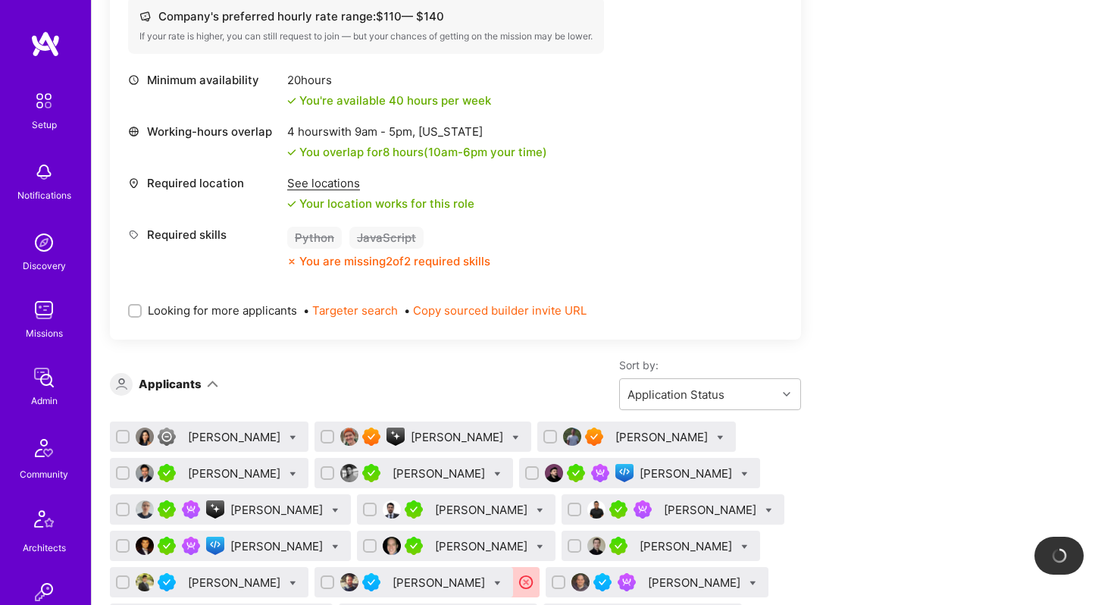
scroll to position [968, 0]
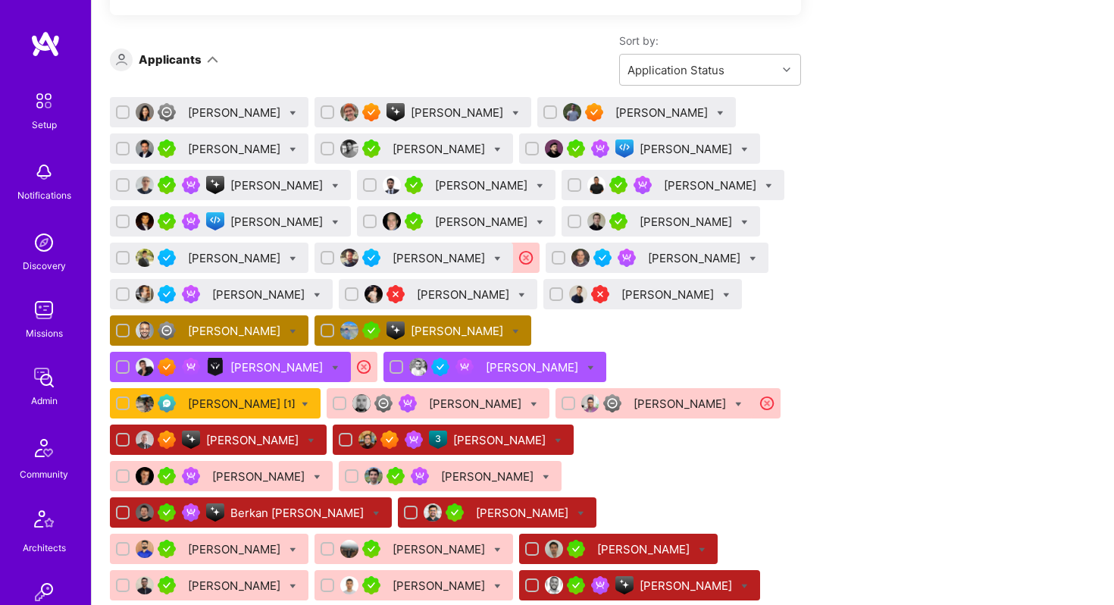
click at [231, 327] on div "Benjamin Elkrieff" at bounding box center [236, 331] width 96 height 16
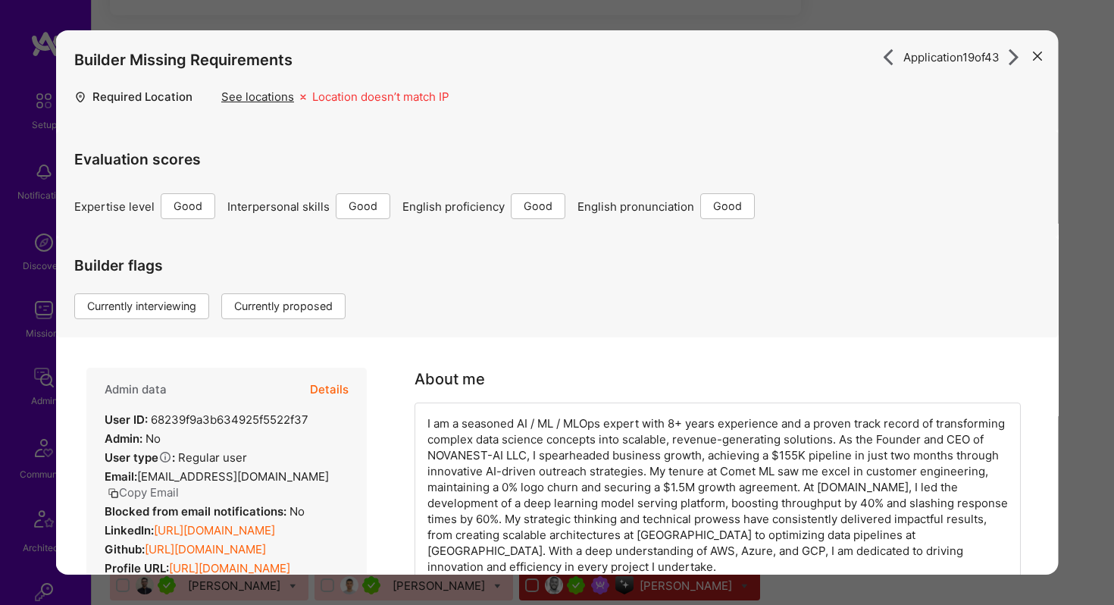
click at [331, 388] on button "Details" at bounding box center [329, 390] width 39 height 44
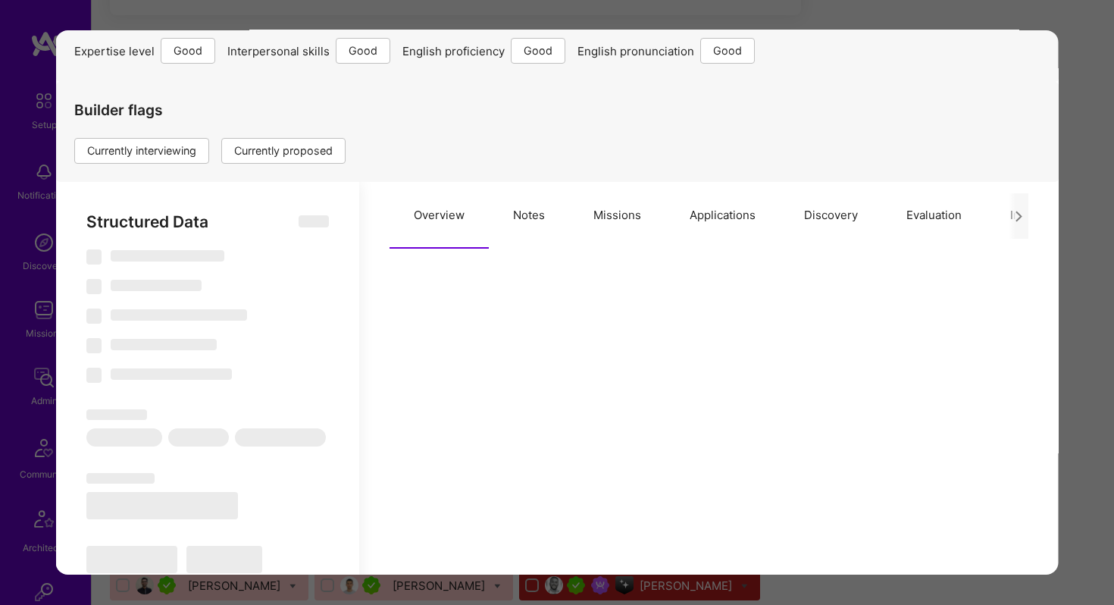
scroll to position [229, 0]
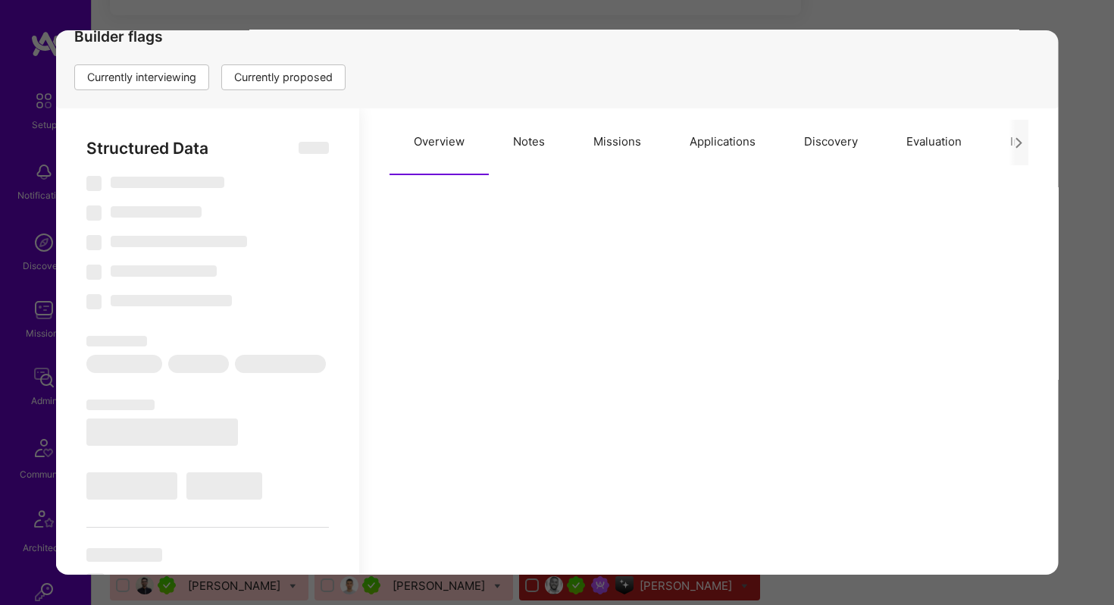
type textarea "x"
select select "Right Now"
select select "4"
select select "6"
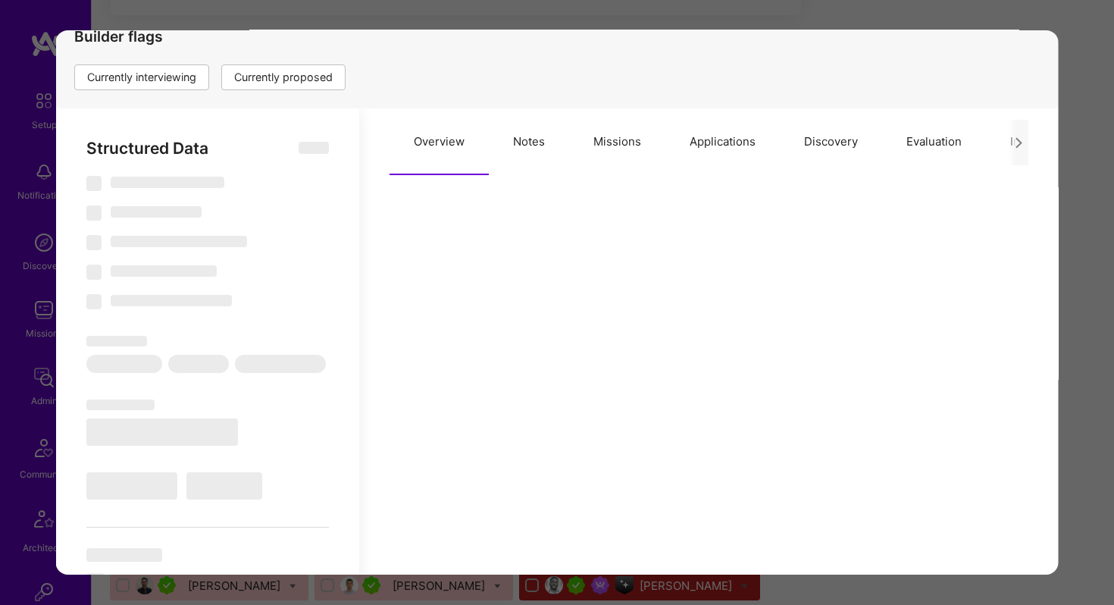
select select "6"
select select "US"
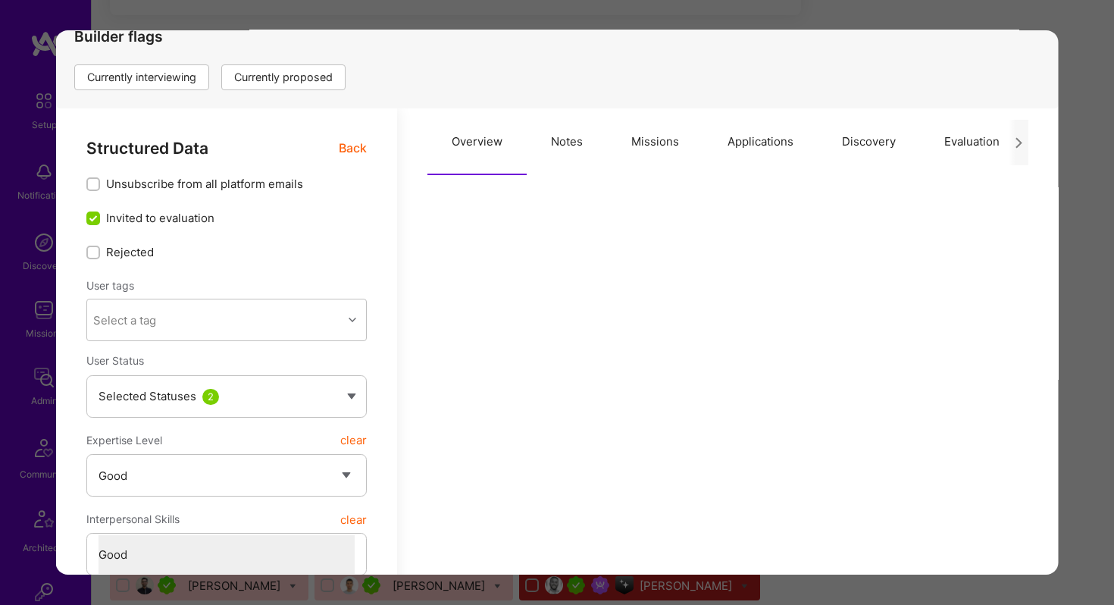
click at [645, 142] on button "Missions" at bounding box center [655, 141] width 96 height 67
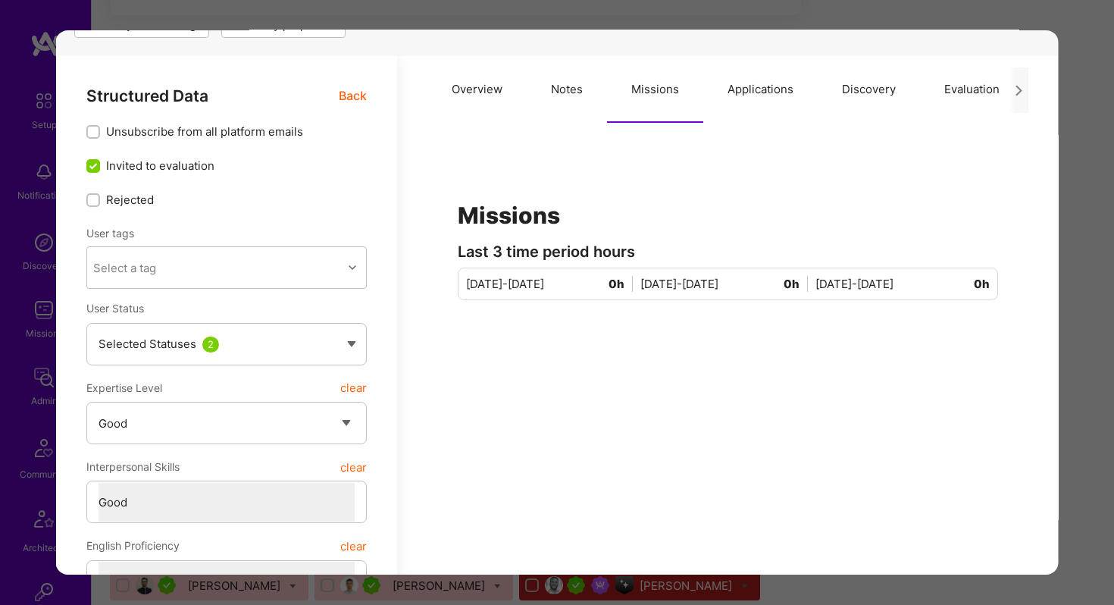
scroll to position [272, 0]
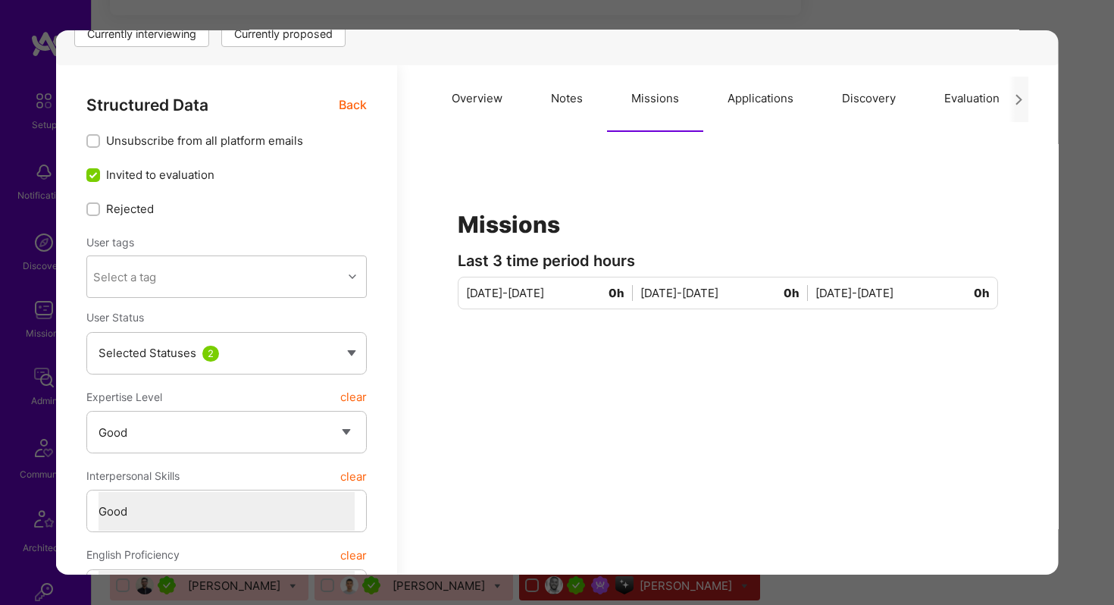
click at [760, 121] on button "Applications" at bounding box center [760, 98] width 114 height 67
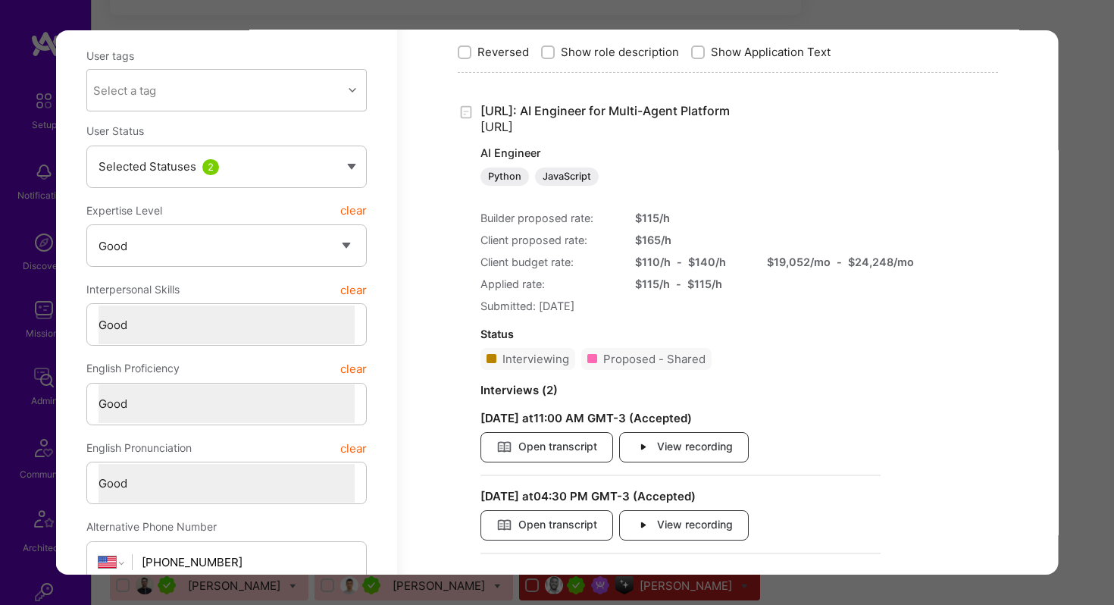
scroll to position [465, 0]
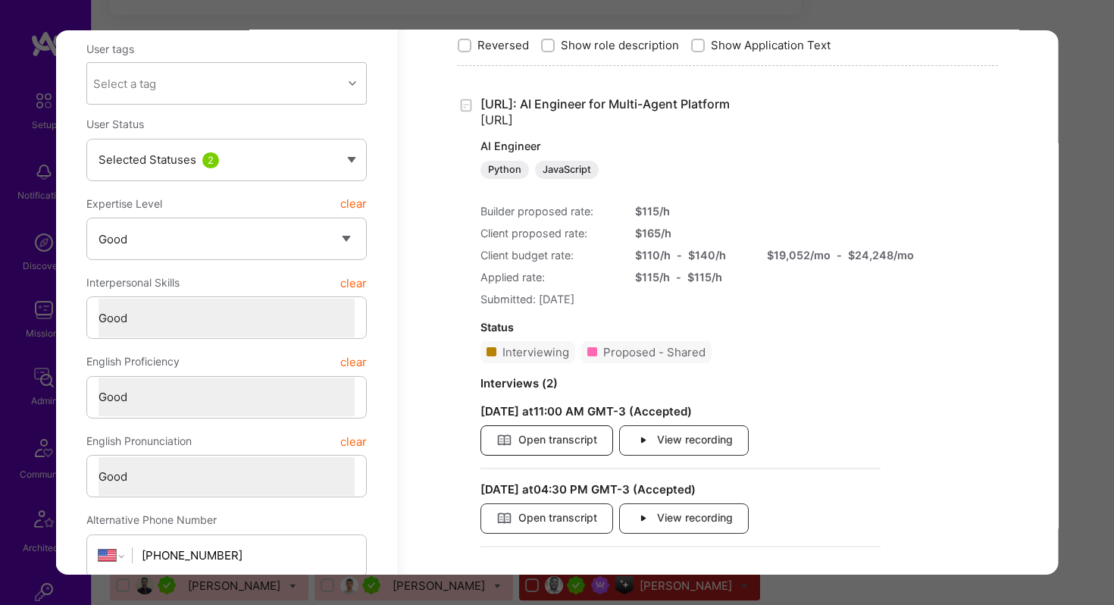
click at [564, 445] on span "Open transcript" at bounding box center [546, 440] width 101 height 17
click at [659, 440] on span "View recording" at bounding box center [684, 440] width 98 height 17
